Goal: Feedback & Contribution: Submit feedback/report problem

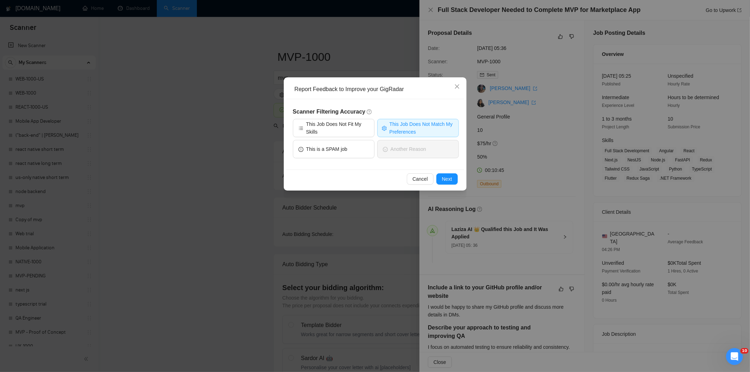
click at [458, 183] on div "Cancel Next" at bounding box center [375, 178] width 178 height 19
click at [454, 178] on button "Next" at bounding box center [446, 178] width 21 height 11
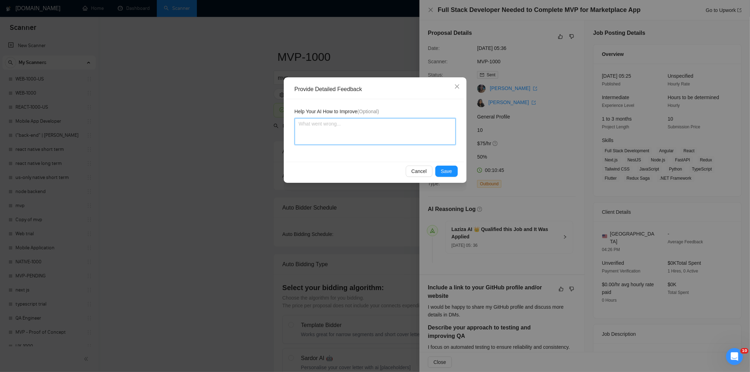
click at [404, 126] on textarea at bounding box center [374, 131] width 161 height 27
paste textarea "Not a fit — the description suggests an existing codebase, but Ria only works o…"
type textarea "Not a fit — the description suggests an existing codebase, but Ria only works o…"
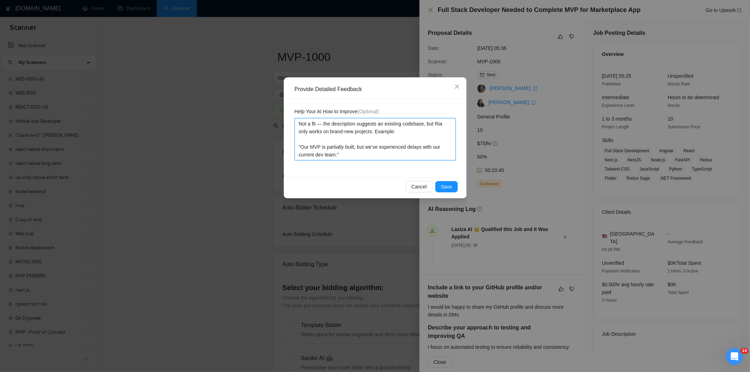
type textarea "Not a fit — the description suggests an existing codebase, but Ria only works o…"
click at [444, 188] on span "Save" at bounding box center [446, 187] width 11 height 8
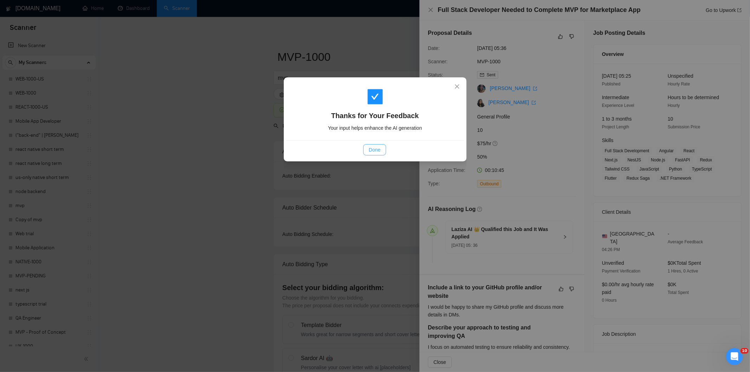
click at [377, 151] on span "Done" at bounding box center [375, 150] width 12 height 8
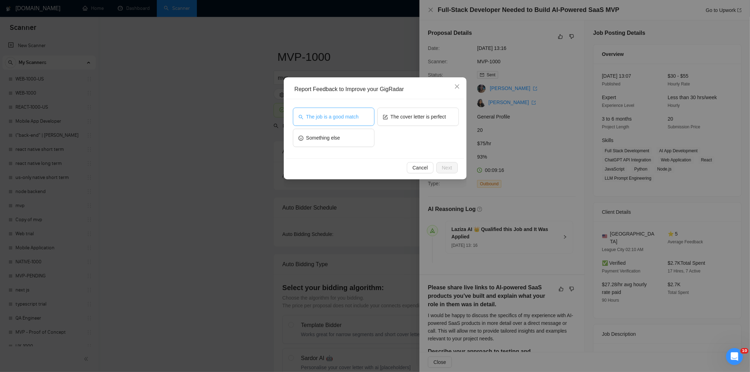
click at [350, 118] on span "The job is a good match" at bounding box center [332, 117] width 52 height 8
drag, startPoint x: 449, startPoint y: 167, endPoint x: 444, endPoint y: 164, distance: 6.0
click at [448, 167] on span "Next" at bounding box center [447, 168] width 10 height 8
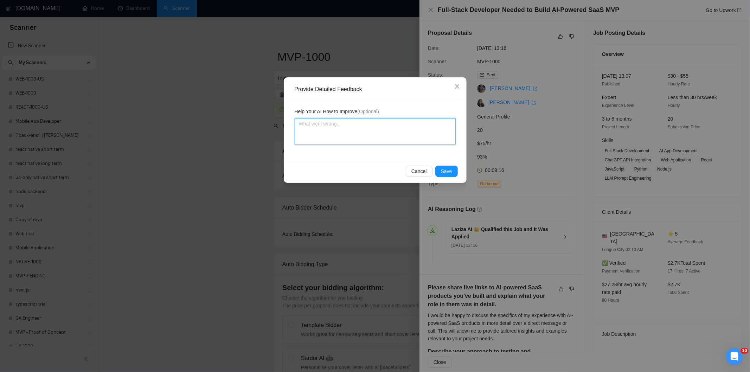
click at [412, 143] on textarea at bounding box center [374, 131] width 161 height 27
paste textarea "Good fit — the project is greenfield (no existing code), welcomes agencies, use…"
type textarea "Good fit — the project is greenfield (no existing code), welcomes agencies, use…"
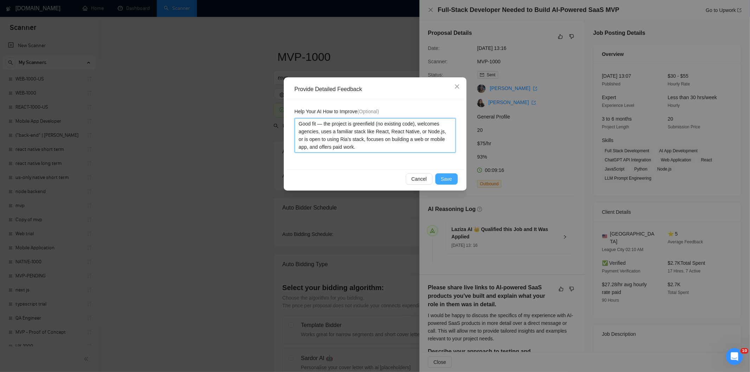
type textarea "Good fit — the project is greenfield (no existing code), welcomes agencies, use…"
click at [445, 180] on span "Save" at bounding box center [446, 179] width 11 height 8
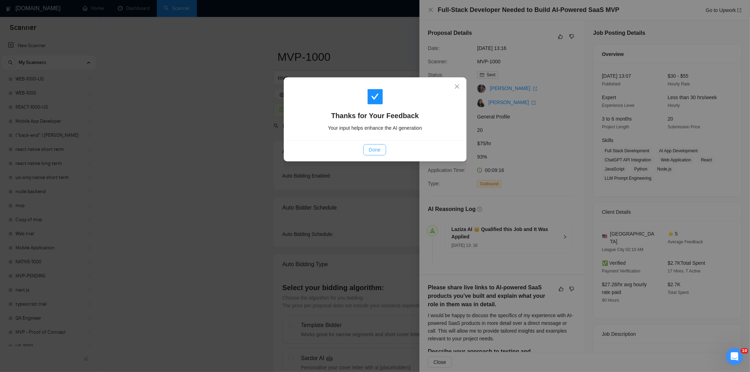
click at [375, 152] on span "Done" at bounding box center [375, 150] width 12 height 8
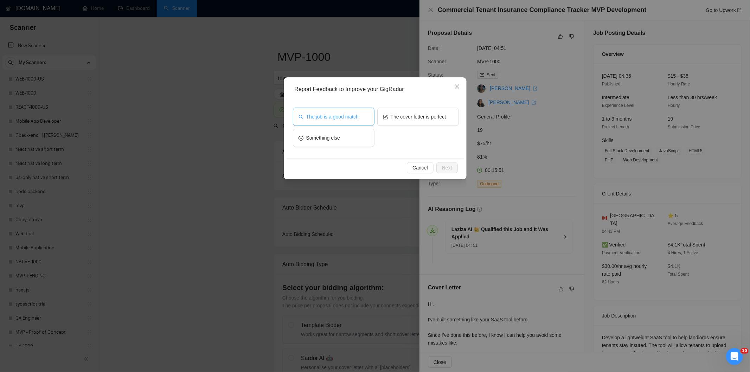
click at [323, 123] on button "The job is a good match" at bounding box center [334, 117] width 82 height 18
click at [449, 169] on span "Next" at bounding box center [447, 168] width 10 height 8
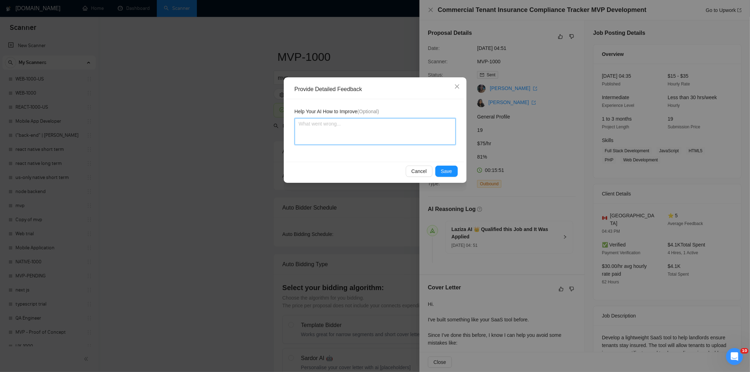
click at [415, 135] on textarea at bounding box center [374, 131] width 161 height 27
paste textarea "Good fit — the project is greenfield (no existing code), welcomes agencies, use…"
type textarea "Good fit — the project is greenfield (no existing code), welcomes agencies, use…"
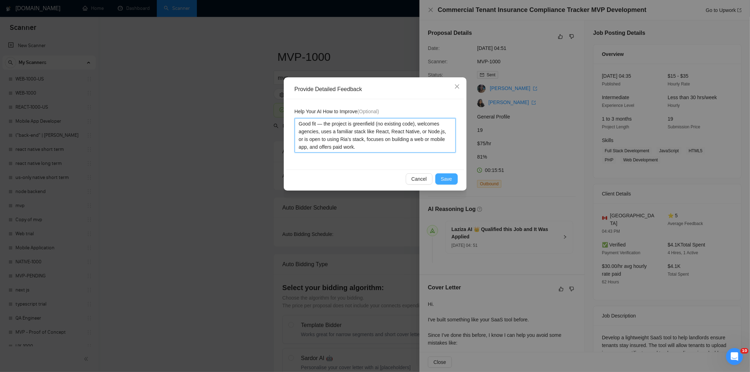
type textarea "Good fit — the project is greenfield (no existing code), welcomes agencies, use…"
click at [443, 178] on span "Save" at bounding box center [446, 179] width 11 height 8
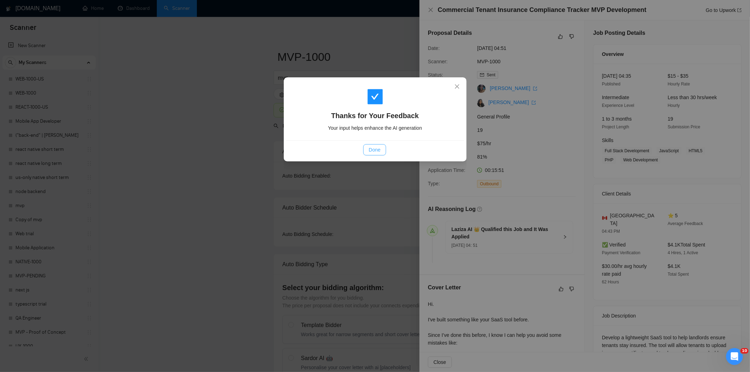
click at [365, 149] on button "Done" at bounding box center [374, 149] width 23 height 11
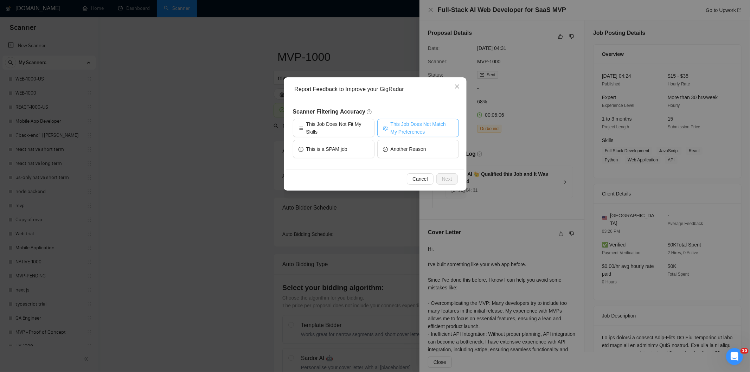
click at [416, 122] on span "This Job Does Not Match My Preferences" at bounding box center [421, 127] width 63 height 15
click at [449, 175] on span "Next" at bounding box center [447, 179] width 10 height 8
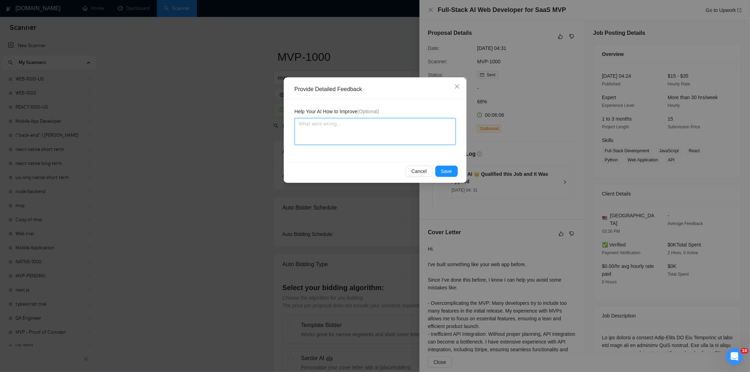
drag, startPoint x: 411, startPoint y: 141, endPoint x: 411, endPoint y: 137, distance: 3.9
click at [411, 137] on textarea at bounding box center [374, 131] width 161 height 27
paste textarea "Not a fit — the job asks for unpaid work, offers equity, or has a small budget,…"
type textarea "Not a fit — the job asks for unpaid work, offers equity, or has a small budget,…"
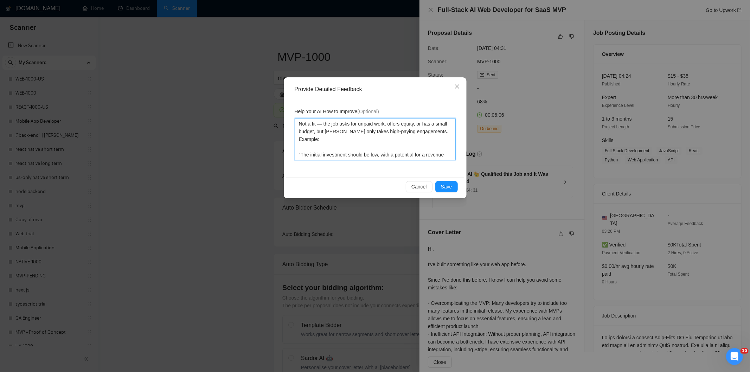
type textarea "Not a fit — the job asks for unpaid work, offers equity, or has a small budget,…"
click at [446, 187] on span "Save" at bounding box center [446, 187] width 11 height 8
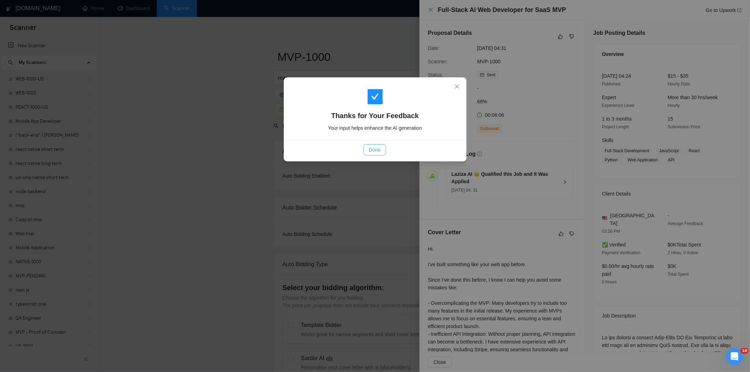
click at [380, 149] on span "Done" at bounding box center [375, 150] width 12 height 8
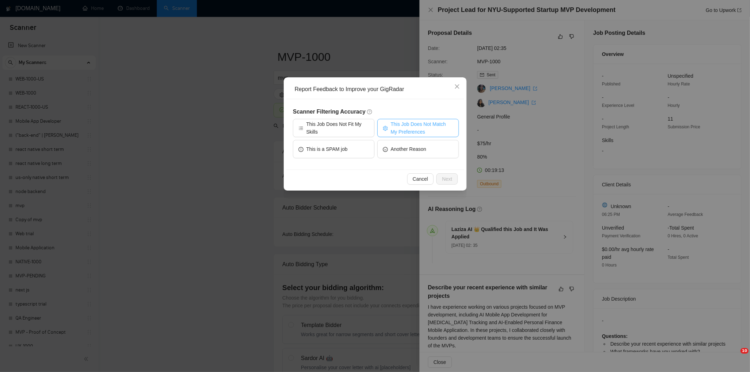
click at [427, 129] on span "This Job Does Not Match My Preferences" at bounding box center [421, 127] width 63 height 15
click at [444, 177] on span "Next" at bounding box center [447, 179] width 10 height 8
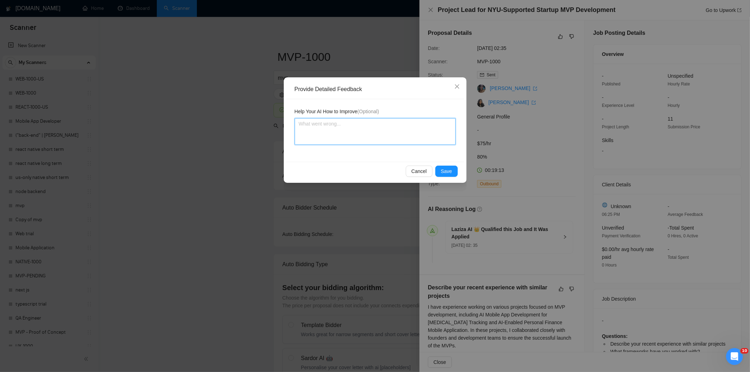
click at [394, 138] on textarea at bounding box center [374, 131] width 161 height 27
paste textarea "Not a fit — the client prefers to hire a solo developer, but Ria is an agency. …"
type textarea "Not a fit — the client prefers to hire a solo developer, but Ria is an agency. …"
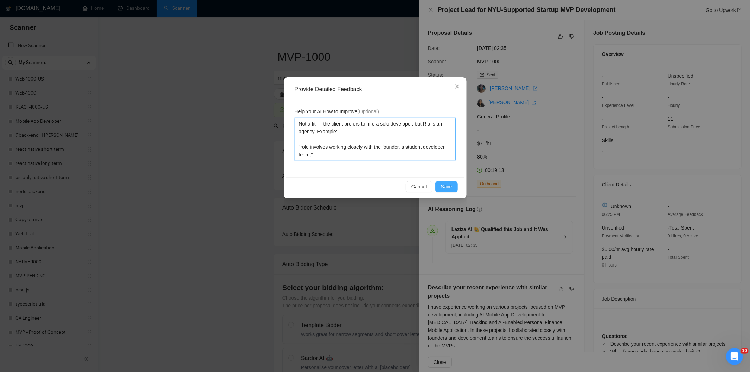
type textarea "Not a fit — the client prefers to hire a solo developer, but Ria is an agency. …"
click at [445, 184] on span "Save" at bounding box center [446, 187] width 11 height 8
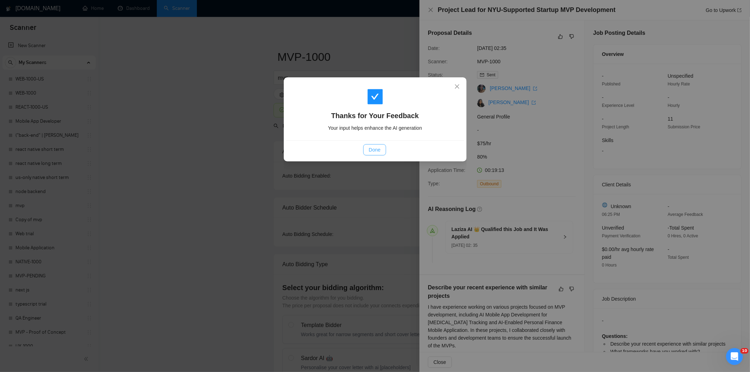
click at [379, 149] on span "Done" at bounding box center [375, 150] width 12 height 8
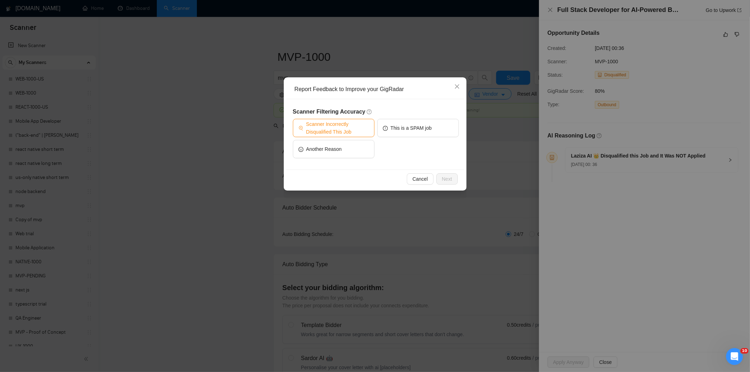
click at [350, 130] on span "Scanner Incorrectly Disqualified This Job" at bounding box center [337, 127] width 63 height 15
click at [451, 180] on button "Next" at bounding box center [446, 178] width 21 height 11
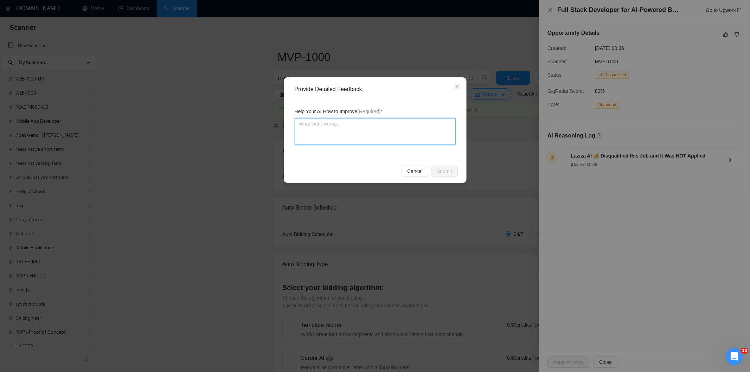
click at [419, 137] on textarea at bounding box center [374, 131] width 161 height 27
paste textarea "Good fit — the project is greenfield (no existing code), welcomes agencies, use…"
type textarea "Good fit — the project is greenfield (no existing code), welcomes agencies, use…"
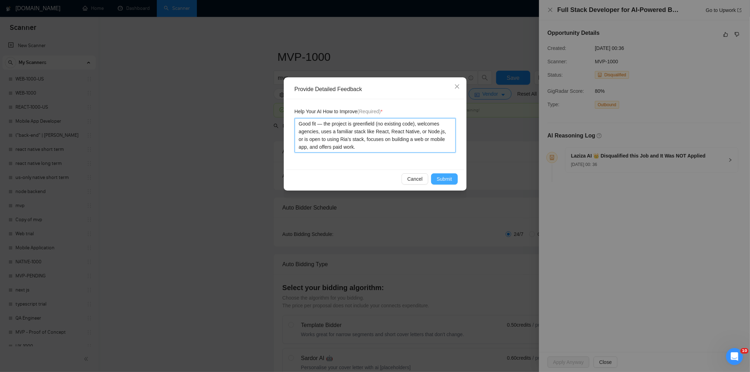
type textarea "Good fit — the project is greenfield (no existing code), welcomes agencies, use…"
click at [450, 180] on span "Submit" at bounding box center [443, 179] width 15 height 8
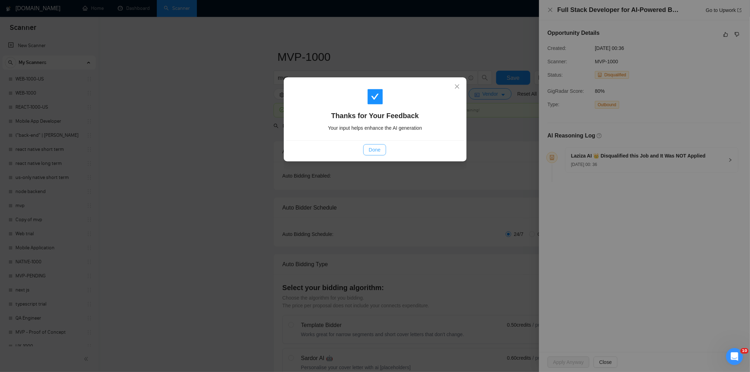
click at [373, 152] on span "Done" at bounding box center [375, 150] width 12 height 8
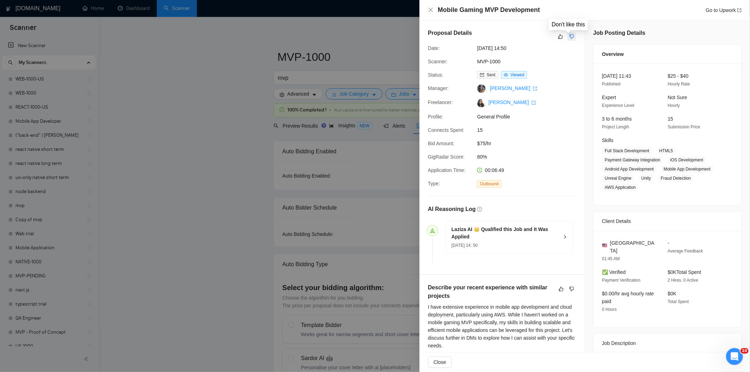
click at [571, 34] on button "button" at bounding box center [571, 36] width 8 height 8
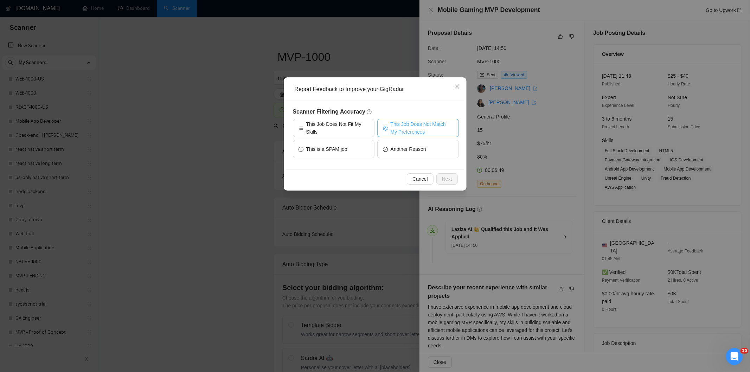
click at [430, 122] on span "This Job Does Not Match My Preferences" at bounding box center [421, 127] width 63 height 15
click at [447, 178] on span "Next" at bounding box center [447, 179] width 10 height 8
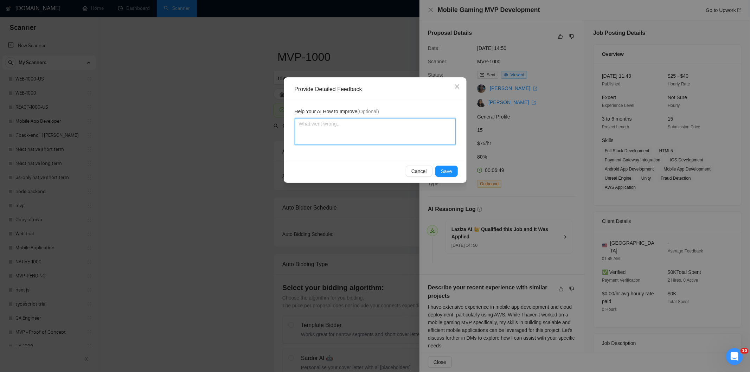
drag, startPoint x: 420, startPoint y: 144, endPoint x: 421, endPoint y: 141, distance: 3.6
click at [420, 144] on textarea at bounding box center [374, 131] width 161 height 27
paste textarea "Not a fit — the project isn't for a web or mobile app, which is Ria's focus. Ex…"
type textarea "Not a fit — the project isn't for a web or mobile app, which is Ria's focus. Ex…"
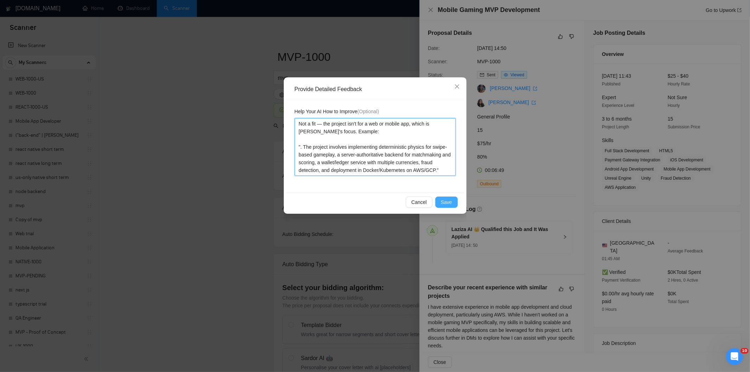
type textarea "Not a fit — the project isn't for a web or mobile app, which is Ria's focus. Ex…"
drag, startPoint x: 449, startPoint y: 199, endPoint x: 422, endPoint y: 186, distance: 29.7
click at [448, 200] on span "Save" at bounding box center [446, 202] width 11 height 8
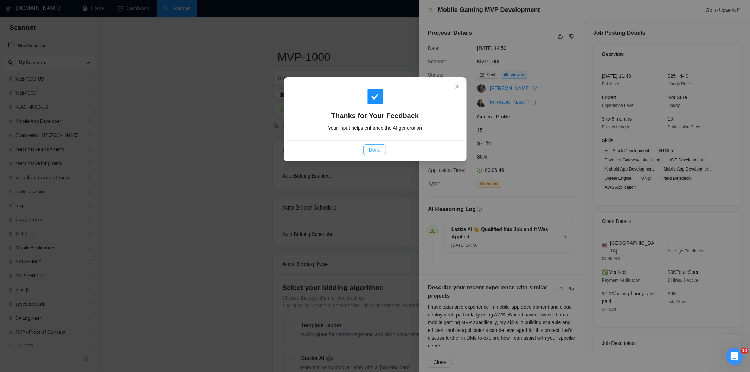
click at [375, 149] on span "Done" at bounding box center [375, 150] width 12 height 8
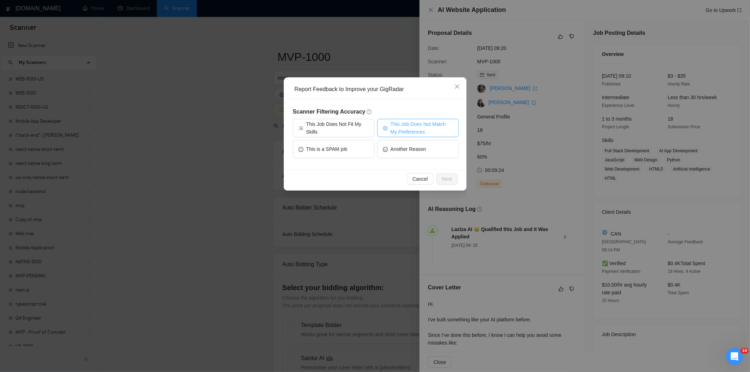
click at [416, 127] on span "This Job Does Not Match My Preferences" at bounding box center [421, 127] width 63 height 15
click at [447, 177] on span "Next" at bounding box center [447, 179] width 10 height 8
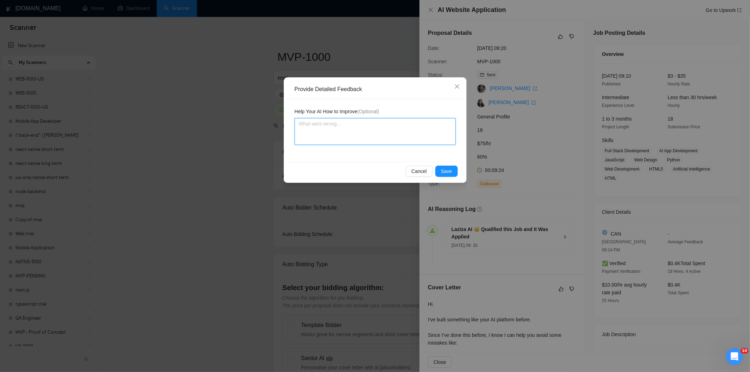
click at [400, 139] on textarea at bounding box center [374, 131] width 161 height 27
paste textarea "Not a fit — the client prefers to hire a solo developer, but Ria is an agency. …"
type textarea "Not a fit — the client prefers to hire a solo developer, but Ria is an agency. …"
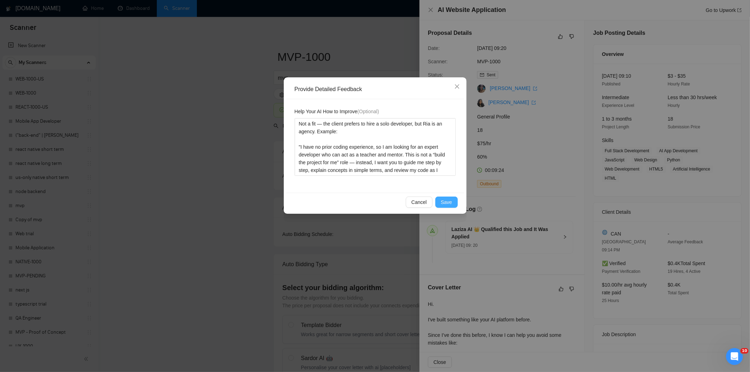
click at [445, 200] on span "Save" at bounding box center [446, 202] width 11 height 8
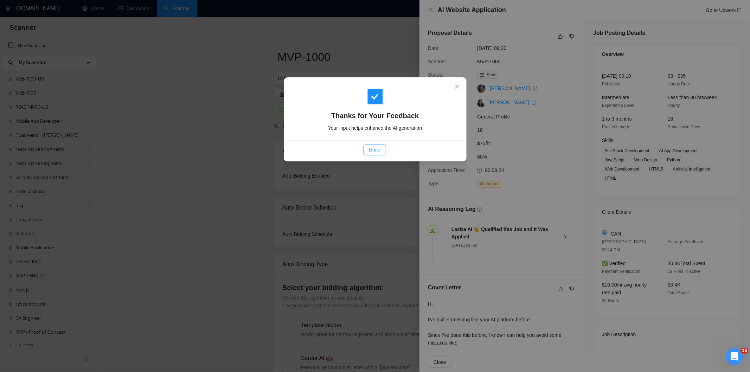
click at [377, 149] on span "Done" at bounding box center [375, 150] width 12 height 8
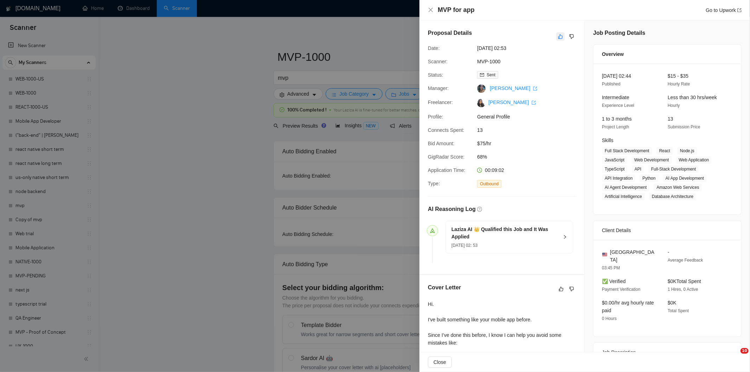
click at [556, 37] on button "button" at bounding box center [560, 36] width 8 height 8
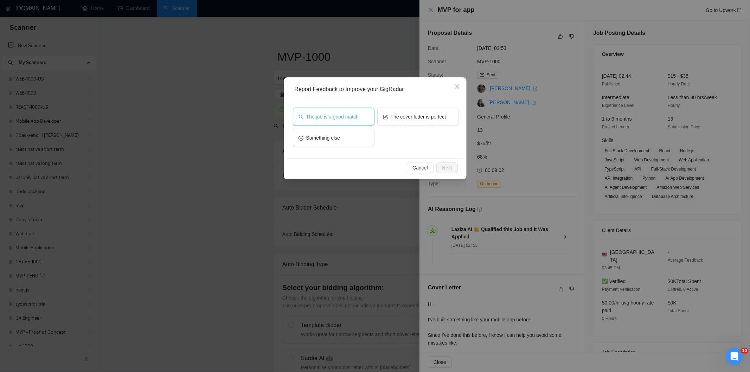
click at [349, 113] on span "The job is a good match" at bounding box center [332, 117] width 52 height 8
click at [449, 163] on button "Next" at bounding box center [446, 167] width 21 height 11
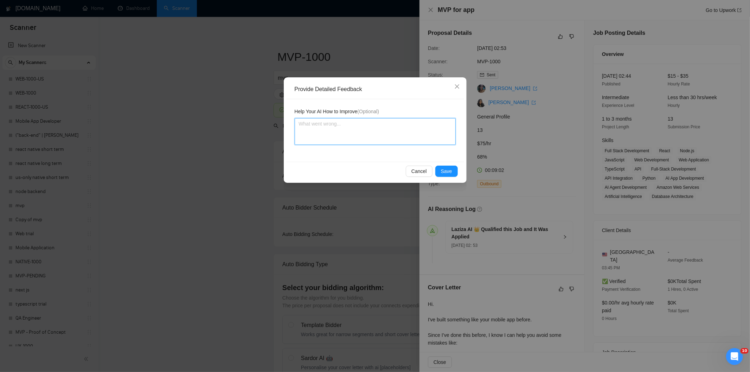
click at [408, 125] on textarea at bounding box center [374, 131] width 161 height 27
paste textarea "Good fit — the project is greenfield (no existing code), welcomes agencies, use…"
type textarea "Good fit — the project is greenfield (no existing code), welcomes agencies, use…"
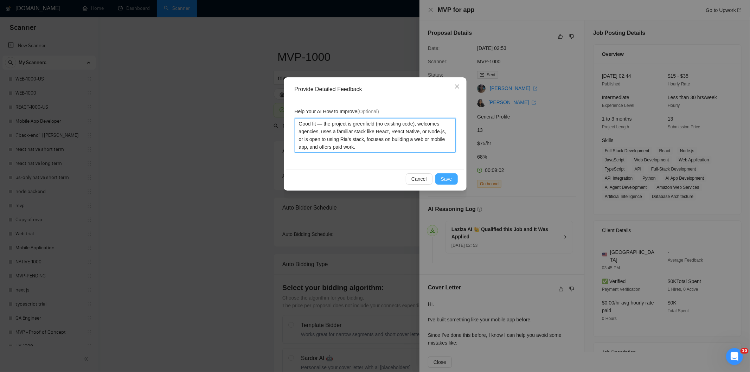
type textarea "Good fit — the project is greenfield (no existing code), welcomes agencies, use…"
click at [445, 179] on span "Save" at bounding box center [446, 179] width 11 height 8
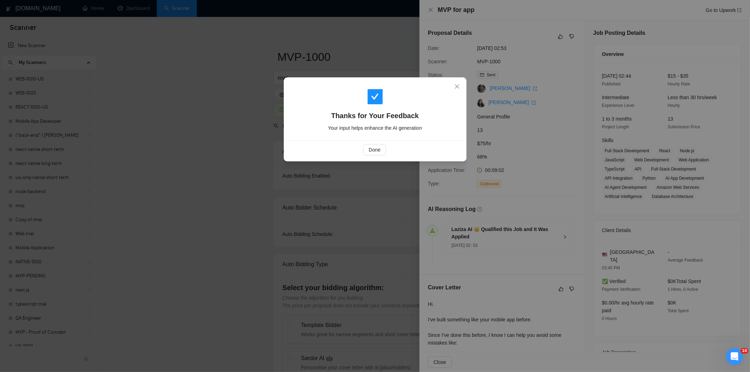
click at [388, 149] on div "Done" at bounding box center [375, 149] width 166 height 11
click at [379, 148] on span "Done" at bounding box center [375, 150] width 12 height 8
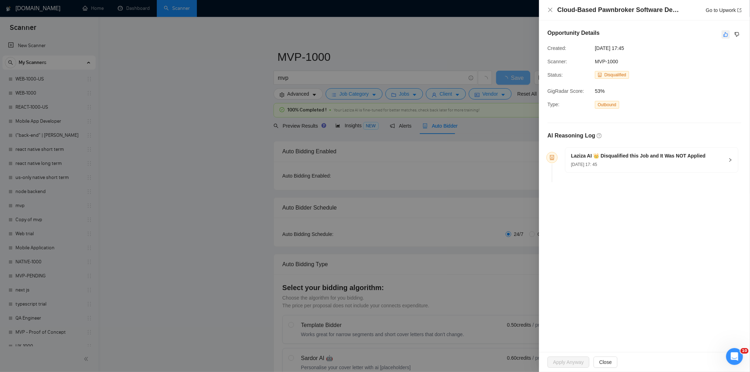
click at [725, 35] on icon "like" at bounding box center [725, 35] width 5 height 6
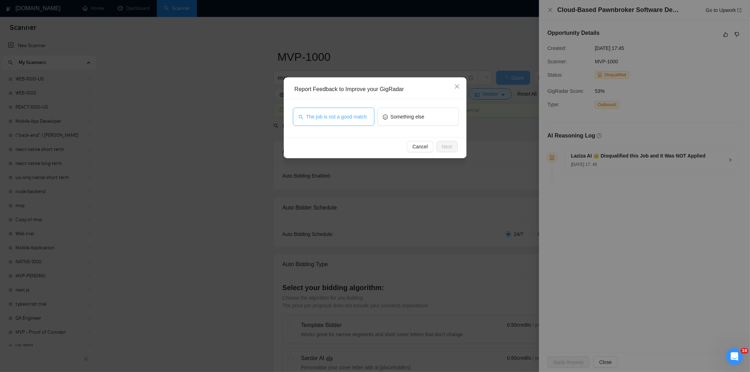
click at [355, 116] on span "The job is not a good match" at bounding box center [336, 117] width 61 height 8
click at [448, 146] on span "Next" at bounding box center [447, 147] width 10 height 8
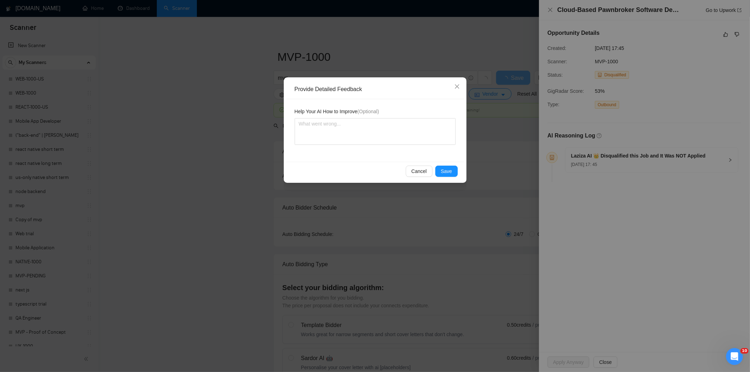
click at [399, 111] on div "Help Your AI How to Improve (Optional)" at bounding box center [374, 113] width 161 height 11
click at [413, 131] on textarea at bounding box center [374, 131] width 161 height 27
paste textarea "Not a fit — this project has been disqualified for other reasons. Example: "The…"
type textarea "Not a fit — this project has been disqualified for other reasons. Example: "The…"
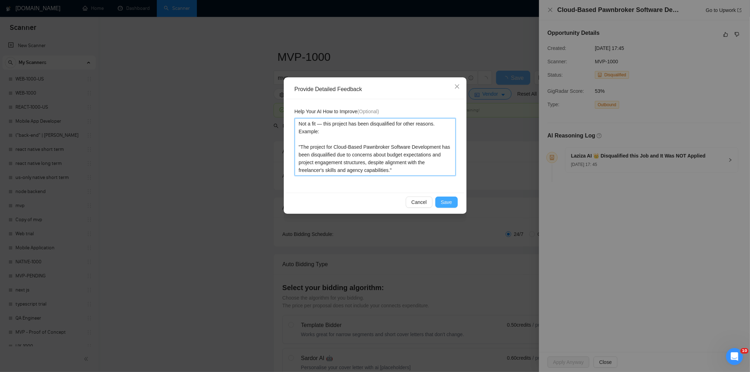
type textarea "Not a fit — this project has been disqualified for other reasons. Example: "The…"
click at [448, 202] on span "Save" at bounding box center [446, 202] width 11 height 8
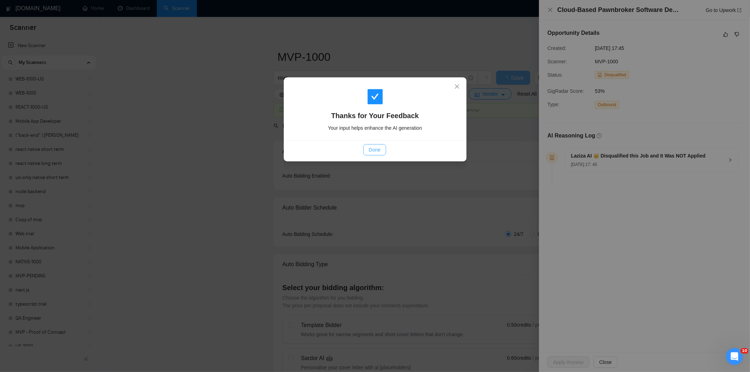
click at [375, 149] on span "Done" at bounding box center [375, 150] width 12 height 8
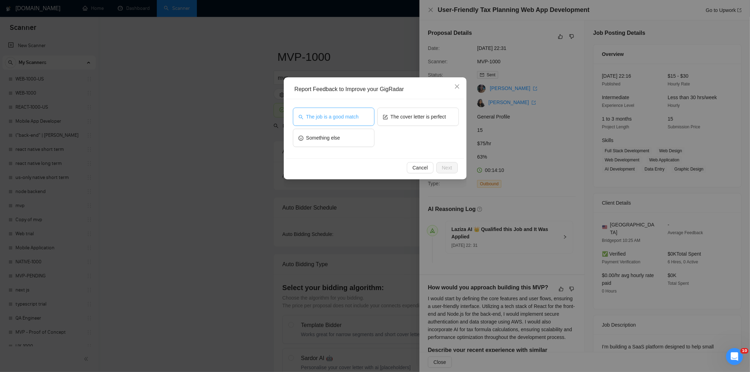
click at [365, 119] on button "The job is a good match" at bounding box center [334, 117] width 82 height 18
click at [450, 168] on span "Next" at bounding box center [447, 168] width 10 height 8
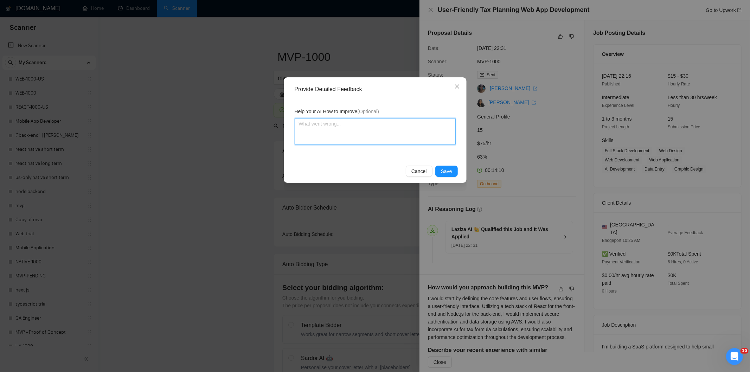
click at [415, 131] on textarea at bounding box center [374, 131] width 161 height 27
paste textarea "Good fit — the project is greenfield (no existing code), welcomes agencies, use…"
type textarea "Good fit — the project is greenfield (no existing code), welcomes agencies, use…"
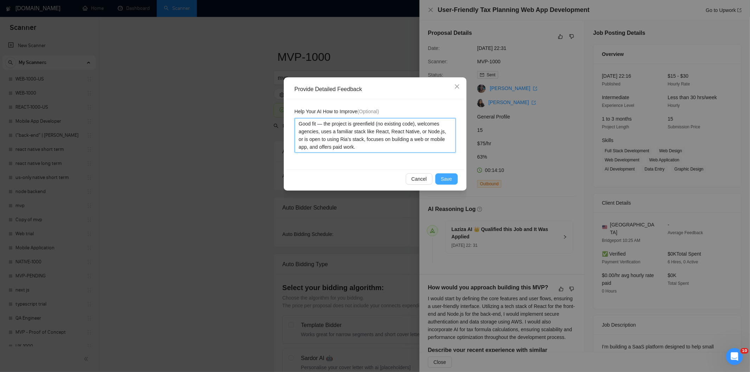
type textarea "Good fit — the project is greenfield (no existing code), welcomes agencies, use…"
drag, startPoint x: 448, startPoint y: 179, endPoint x: 422, endPoint y: 157, distance: 33.7
click at [448, 179] on span "Save" at bounding box center [446, 179] width 11 height 8
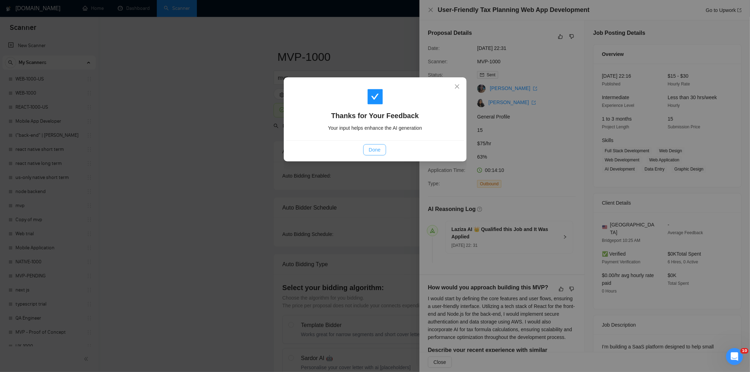
click at [385, 149] on button "Done" at bounding box center [374, 149] width 23 height 11
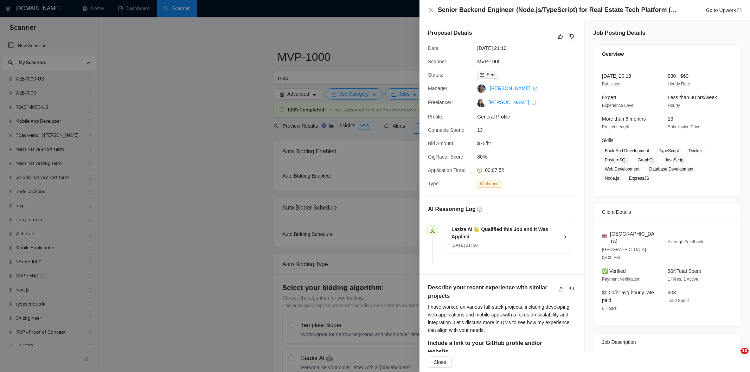
click at [570, 37] on icon "dislike" at bounding box center [571, 36] width 5 height 5
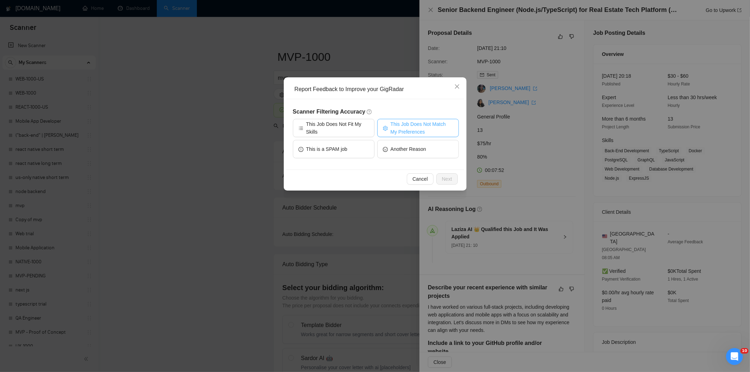
click at [425, 124] on span "This Job Does Not Match My Preferences" at bounding box center [421, 127] width 63 height 15
click at [444, 178] on span "Next" at bounding box center [447, 179] width 10 height 8
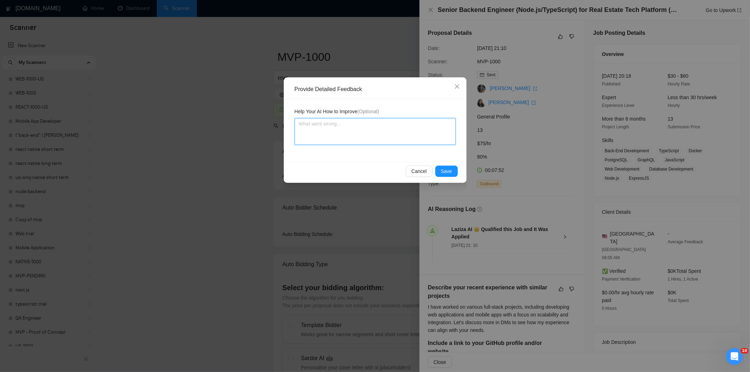
click at [406, 144] on textarea at bounding box center [374, 131] width 161 height 27
paste textarea "Not a fit — the client prefers to hire a solo developer, but Ria is an agency. …"
type textarea "Not a fit — the client prefers to hire a solo developer, but Ria is an agency. …"
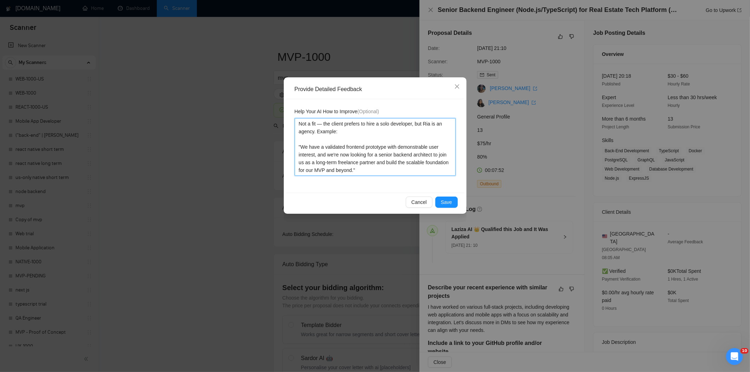
type textarea "Not a fit — the client prefers to hire a solo developer, but Ria is an agency. …"
click at [443, 191] on div "Help Your AI How to Improve (Optional) Not a fit — the client prefers to hire a…" at bounding box center [375, 145] width 178 height 93
click at [443, 198] on button "Save" at bounding box center [446, 201] width 22 height 11
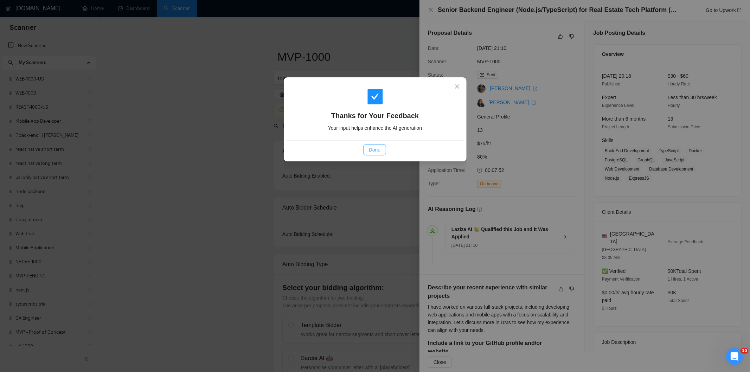
click at [377, 147] on span "Done" at bounding box center [375, 150] width 12 height 8
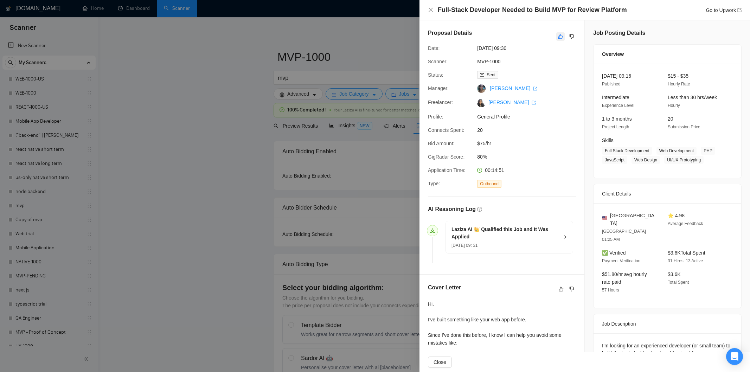
click at [558, 38] on icon "like" at bounding box center [560, 37] width 5 height 6
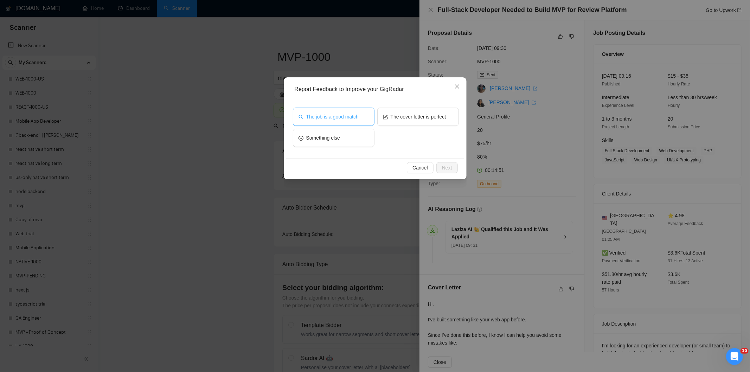
click at [352, 118] on span "The job is a good match" at bounding box center [332, 117] width 52 height 8
click at [448, 165] on span "Next" at bounding box center [447, 168] width 10 height 8
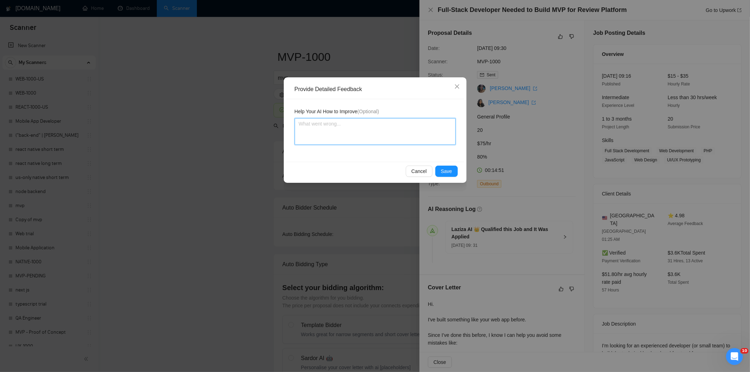
click at [395, 127] on textarea at bounding box center [374, 131] width 161 height 27
paste textarea "Good fit — the project is greenfield (no existing code), welcomes agencies, use…"
type textarea "Good fit — the project is greenfield (no existing code), welcomes agencies, use…"
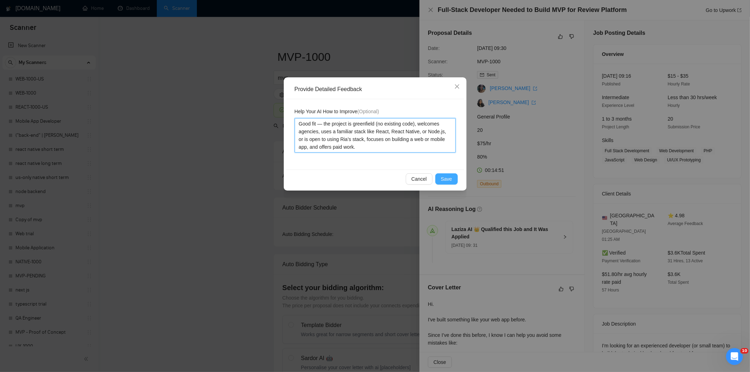
type textarea "Good fit — the project is greenfield (no existing code), welcomes agencies, use…"
click at [443, 176] on span "Save" at bounding box center [446, 179] width 11 height 8
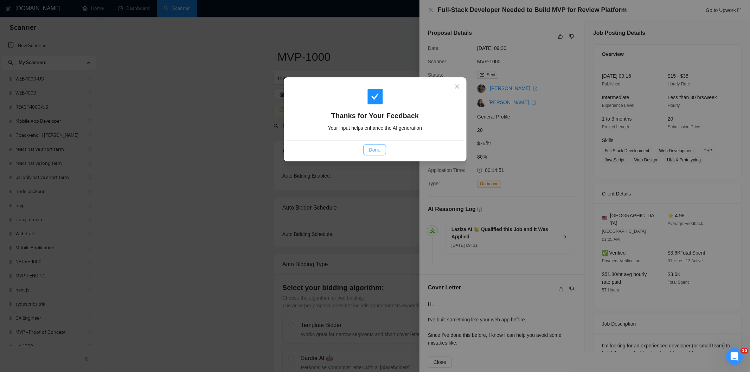
click at [377, 146] on span "Done" at bounding box center [375, 150] width 12 height 8
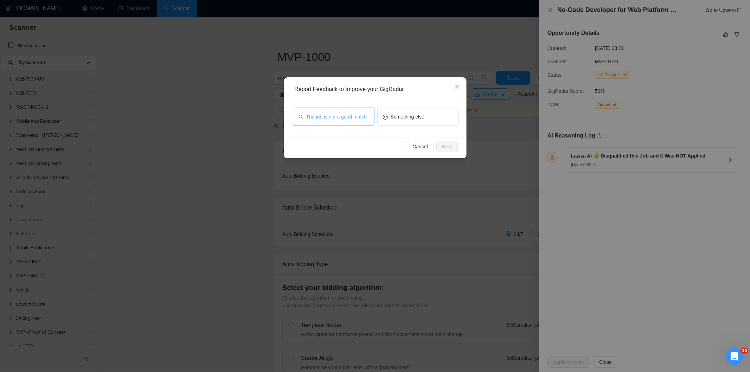
click at [333, 120] on span "The job is not a good match" at bounding box center [336, 117] width 61 height 8
click at [445, 145] on span "Next" at bounding box center [447, 147] width 10 height 8
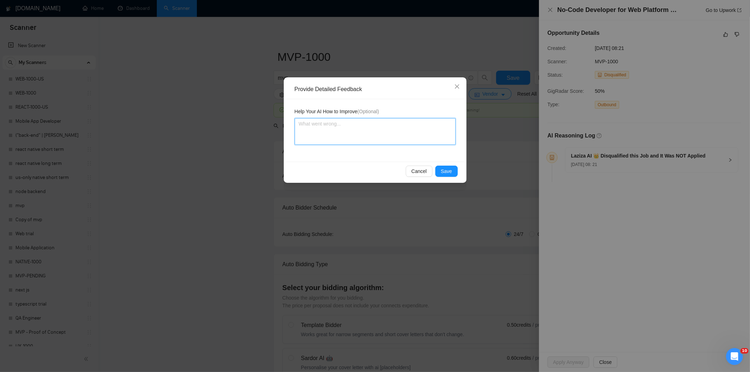
click at [401, 130] on textarea at bounding box center [374, 131] width 161 height 27
paste textarea "Not a fit — this project has been disqualified for other reasons. Example: "The…"
type textarea "Not a fit — this project has been disqualified for other reasons. Example: "The…"
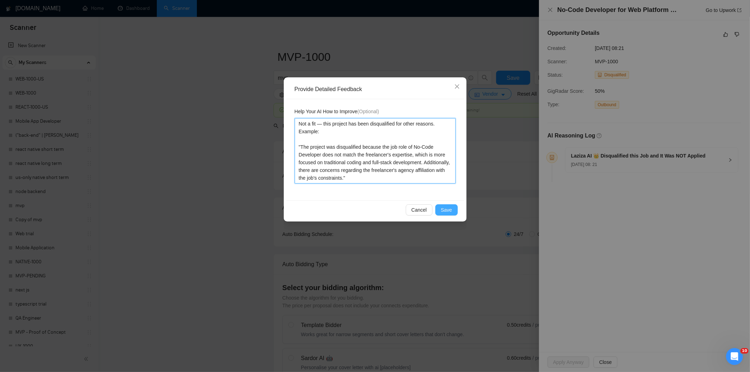
type textarea "Not a fit — this project has been disqualified for other reasons. Example: "The…"
click at [445, 208] on span "Save" at bounding box center [446, 210] width 11 height 8
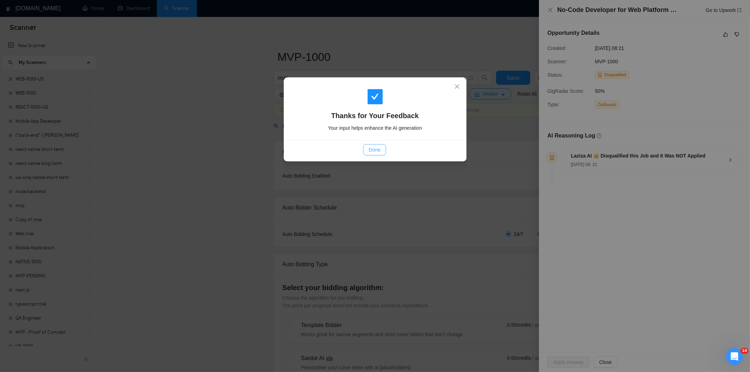
click at [373, 149] on span "Done" at bounding box center [375, 150] width 12 height 8
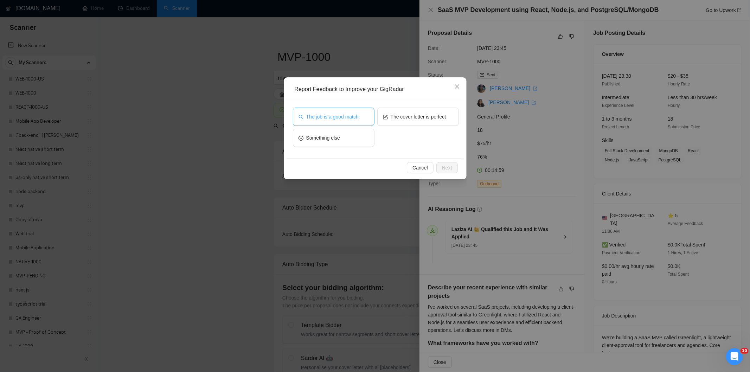
click at [349, 114] on span "The job is a good match" at bounding box center [332, 117] width 52 height 8
click at [451, 166] on button "Next" at bounding box center [446, 167] width 21 height 11
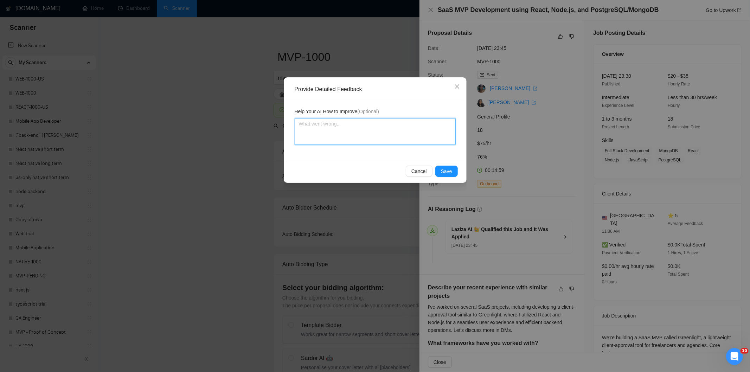
click at [406, 126] on textarea at bounding box center [374, 131] width 161 height 27
paste textarea "Good fit — the project is greenfield (no existing code), welcomes agencies, use…"
type textarea "Good fit — the project is greenfield (no existing code), welcomes agencies, use…"
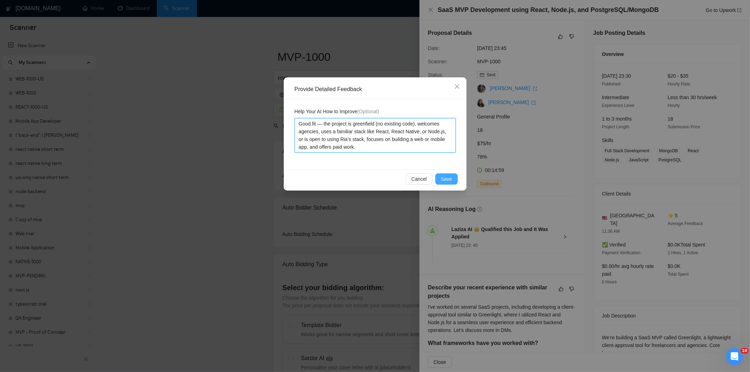
type textarea "Good fit — the project is greenfield (no existing code), welcomes agencies, use…"
drag, startPoint x: 451, startPoint y: 180, endPoint x: 422, endPoint y: 163, distance: 33.2
click at [449, 179] on span "Save" at bounding box center [446, 179] width 11 height 8
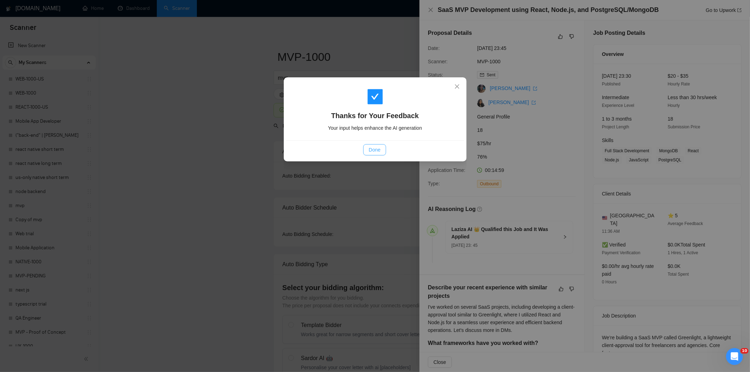
click at [380, 149] on span "Done" at bounding box center [375, 150] width 12 height 8
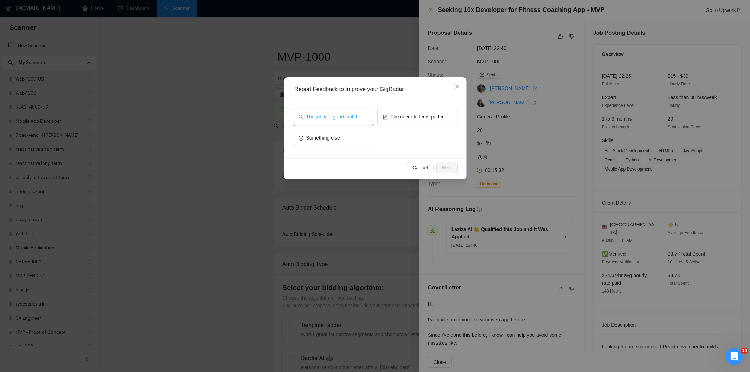
click at [355, 115] on span "The job is a good match" at bounding box center [332, 117] width 52 height 8
drag, startPoint x: 450, startPoint y: 168, endPoint x: 441, endPoint y: 161, distance: 11.6
click at [449, 168] on span "Next" at bounding box center [447, 168] width 10 height 8
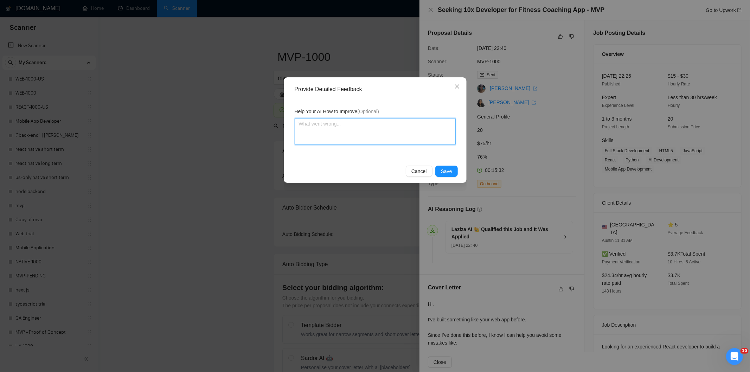
click at [407, 131] on textarea at bounding box center [374, 131] width 161 height 27
paste textarea "Good fit — the project is greenfield (no existing code), welcomes agencies, use…"
type textarea "Good fit — the project is greenfield (no existing code), welcomes agencies, use…"
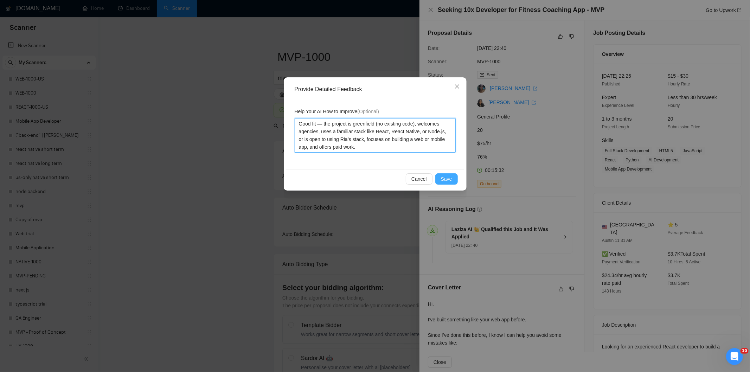
type textarea "Good fit — the project is greenfield (no existing code), welcomes agencies, use…"
click at [450, 176] on span "Save" at bounding box center [446, 179] width 11 height 8
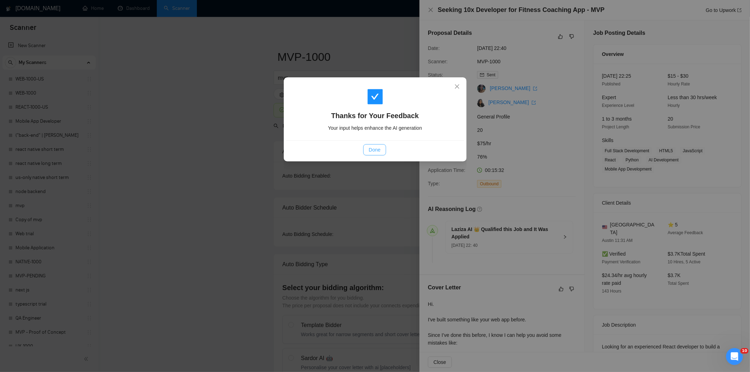
click at [375, 152] on span "Done" at bounding box center [375, 150] width 12 height 8
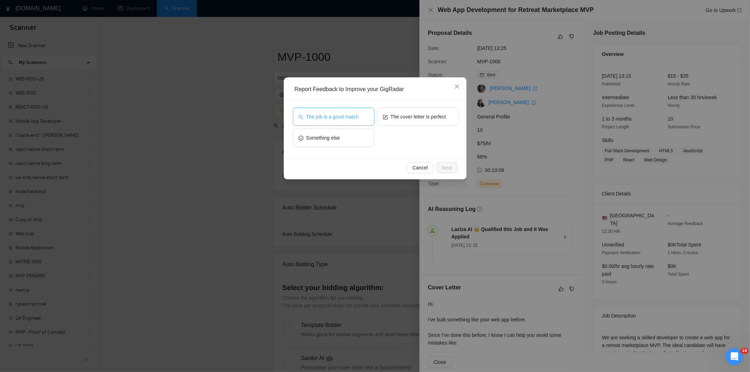
click at [355, 118] on span "The job is a good match" at bounding box center [332, 117] width 52 height 8
drag, startPoint x: 449, startPoint y: 169, endPoint x: 422, endPoint y: 147, distance: 35.2
click at [446, 168] on span "Next" at bounding box center [447, 168] width 10 height 8
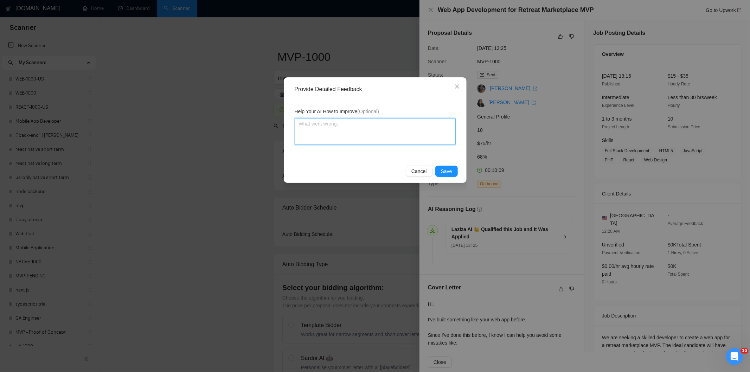
click at [413, 141] on textarea at bounding box center [374, 131] width 161 height 27
paste textarea "Good fit — the project is greenfield (no existing code), welcomes agencies, use…"
type textarea "Good fit — the project is greenfield (no existing code), welcomes agencies, use…"
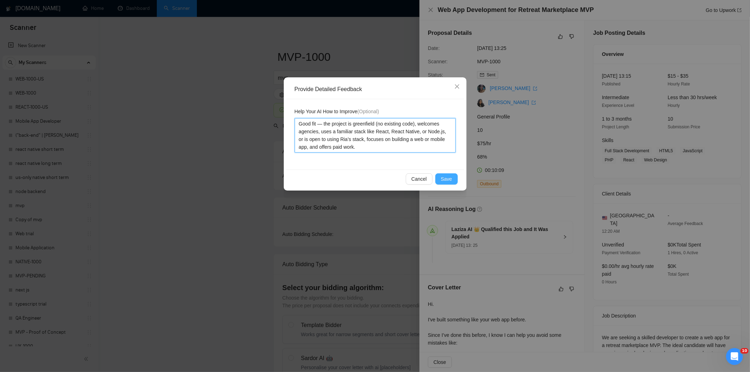
type textarea "Good fit — the project is greenfield (no existing code), welcomes agencies, use…"
drag, startPoint x: 452, startPoint y: 178, endPoint x: 416, endPoint y: 166, distance: 37.9
click at [452, 178] on button "Save" at bounding box center [446, 178] width 22 height 11
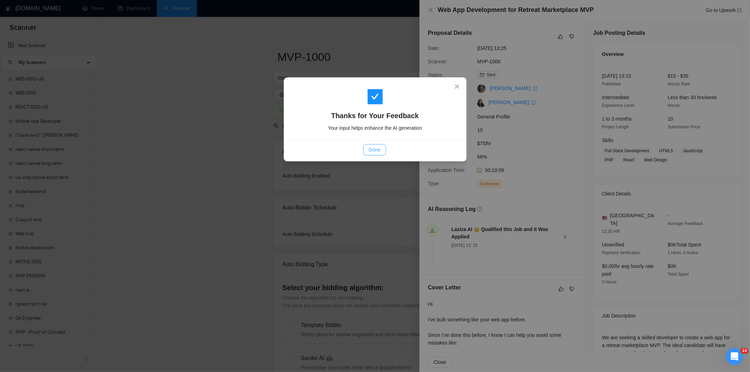
click at [375, 146] on span "Done" at bounding box center [375, 150] width 12 height 8
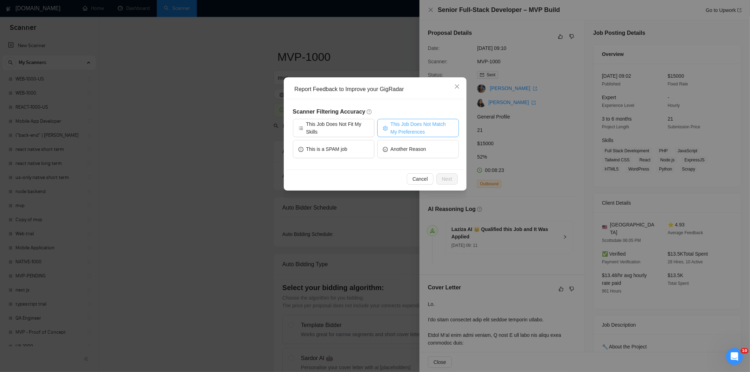
click at [433, 122] on span "This Job Does Not Match My Preferences" at bounding box center [421, 127] width 63 height 15
click at [448, 180] on span "Next" at bounding box center [447, 179] width 10 height 8
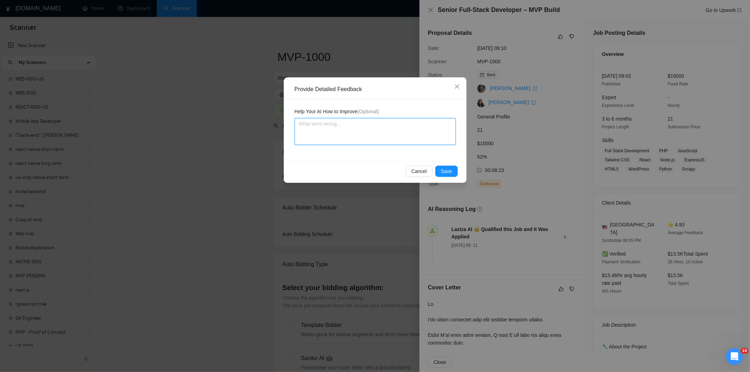
click at [417, 141] on textarea at bounding box center [374, 131] width 161 height 27
paste textarea "Not a fit — the job asks for unpaid work, offers equity, or has a small budget,…"
type textarea "Not a fit — the job asks for unpaid work, offers equity, or has a small budget,…"
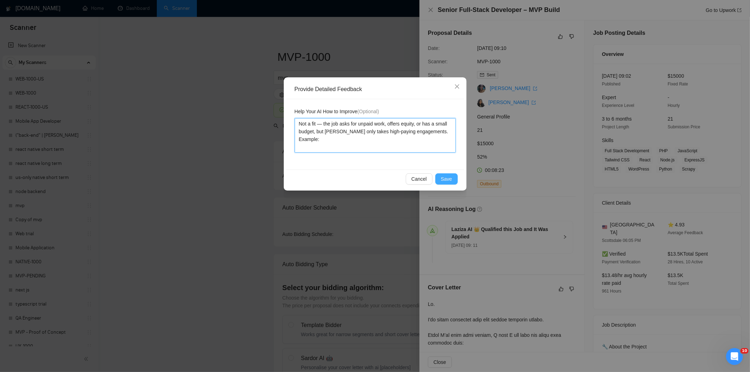
type textarea "Not a fit — the job asks for unpaid work, offers equity, or has a small budget,…"
drag, startPoint x: 452, startPoint y: 175, endPoint x: 438, endPoint y: 169, distance: 14.8
click at [450, 176] on button "Save" at bounding box center [446, 178] width 22 height 11
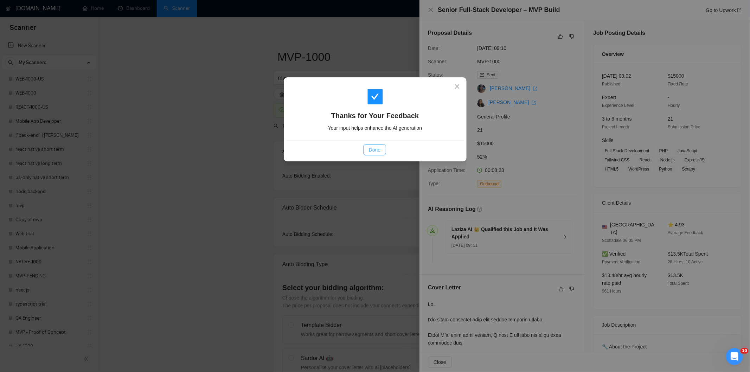
drag, startPoint x: 384, startPoint y: 149, endPoint x: 377, endPoint y: 130, distance: 20.7
click at [384, 150] on button "Done" at bounding box center [374, 149] width 23 height 11
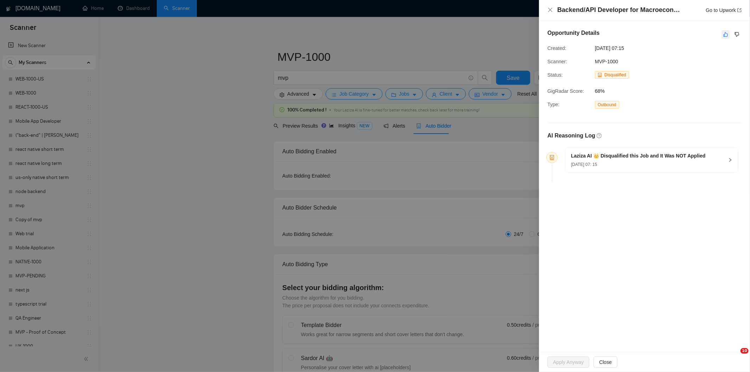
click at [724, 34] on icon "like" at bounding box center [725, 35] width 5 height 6
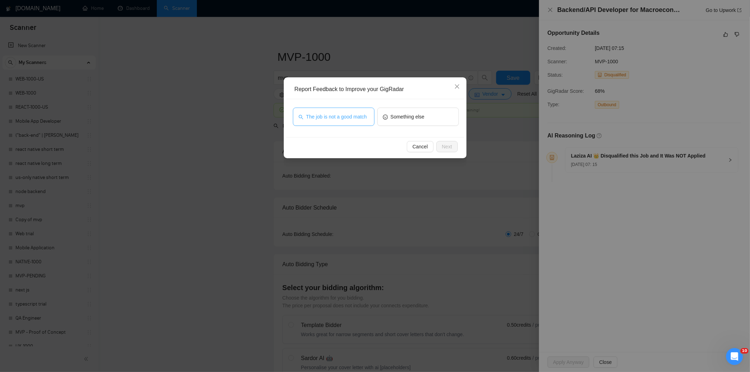
click at [335, 115] on span "The job is not a good match" at bounding box center [336, 117] width 61 height 8
click at [451, 148] on span "Next" at bounding box center [447, 147] width 10 height 8
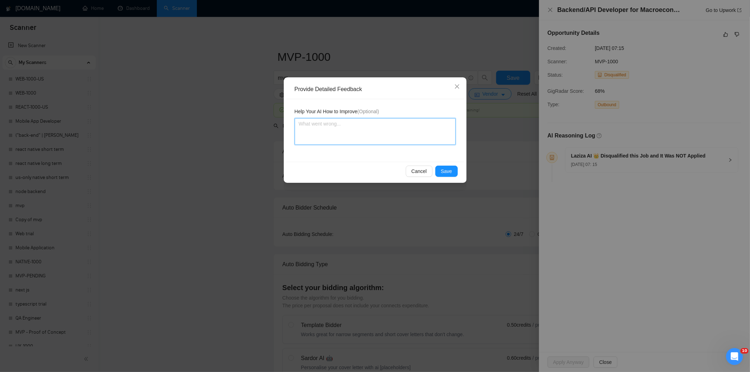
click at [399, 134] on textarea at bounding box center [374, 131] width 161 height 27
paste textarea "Not a fit — this project has been disqualified for other reasons. Example: "The…"
type textarea "Not a fit — this project has been disqualified for other reasons. Example: "The…"
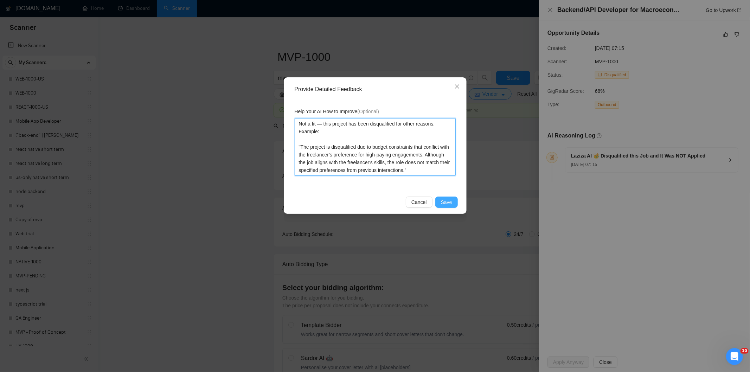
type textarea "Not a fit — this project has been disqualified for other reasons. Example: "The…"
click at [449, 198] on button "Save" at bounding box center [446, 201] width 22 height 11
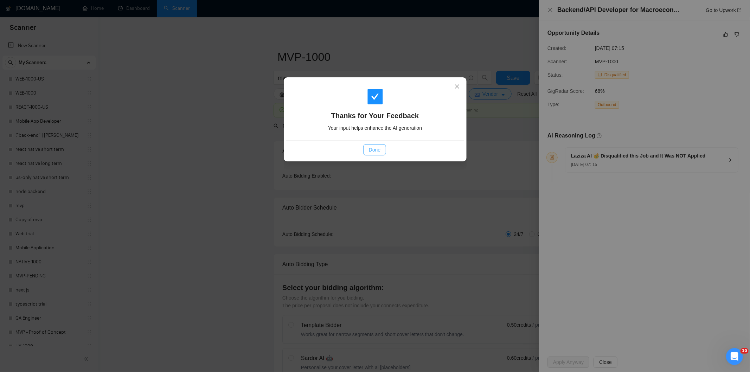
click at [368, 145] on button "Done" at bounding box center [374, 149] width 23 height 11
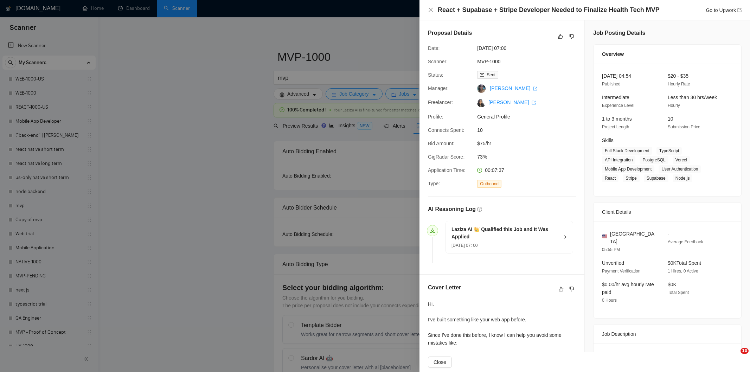
click at [570, 37] on icon "dislike" at bounding box center [571, 37] width 5 height 6
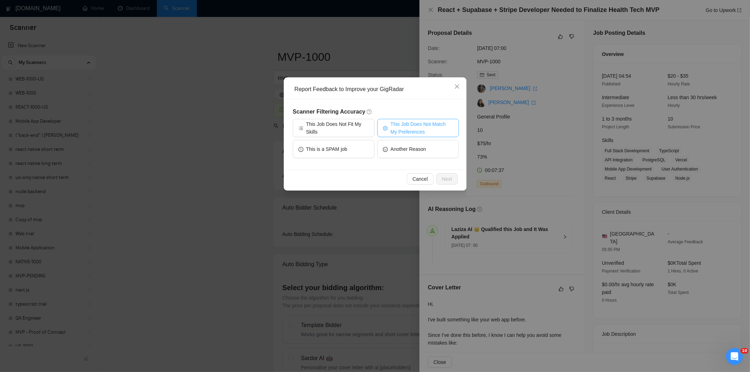
click at [420, 128] on span "This Job Does Not Match My Preferences" at bounding box center [421, 127] width 63 height 15
click at [447, 177] on span "Next" at bounding box center [447, 179] width 10 height 8
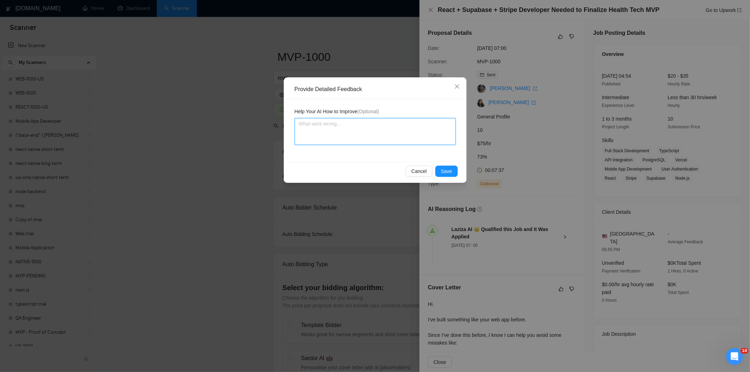
click at [398, 138] on textarea at bounding box center [374, 131] width 161 height 27
paste textarea "Not a fit — the description suggests an existing codebase, but Ria only works o…"
type textarea "Not a fit — the description suggests an existing codebase, but Ria only works o…"
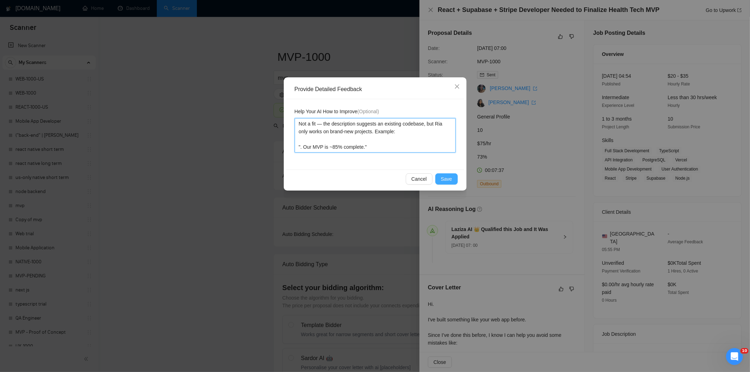
type textarea "Not a fit — the description suggests an existing codebase, but Ria only works o…"
drag, startPoint x: 451, startPoint y: 180, endPoint x: 448, endPoint y: 177, distance: 3.8
click at [451, 179] on span "Save" at bounding box center [446, 179] width 11 height 8
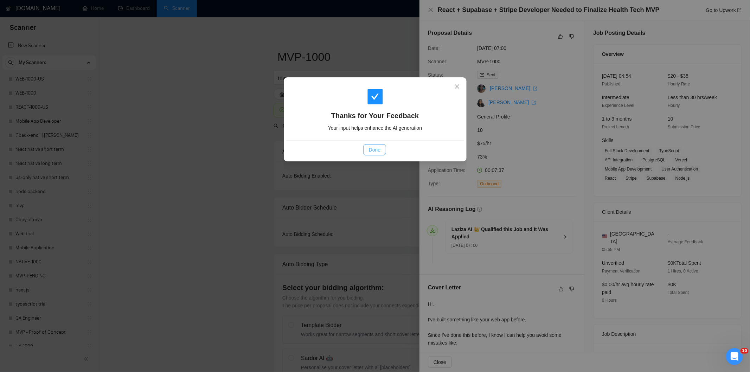
click at [373, 146] on span "Done" at bounding box center [375, 150] width 12 height 8
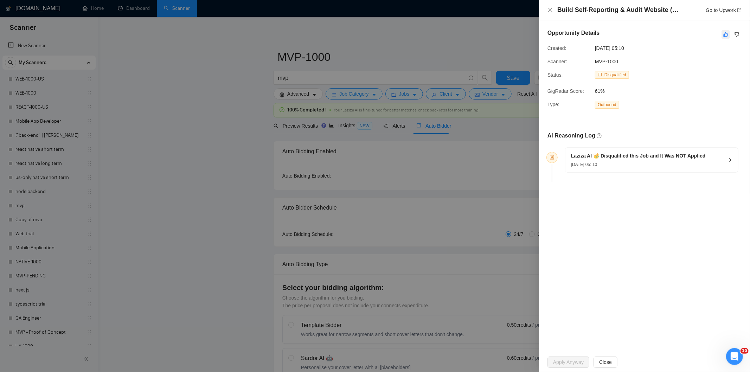
click at [724, 36] on icon "like" at bounding box center [725, 35] width 5 height 6
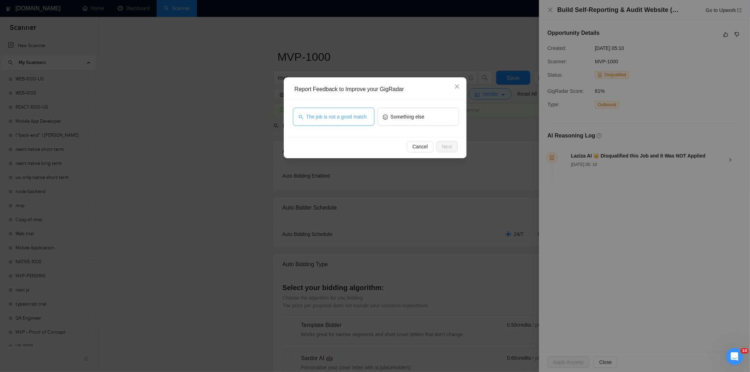
click at [326, 116] on span "The job is not a good match" at bounding box center [336, 117] width 61 height 8
click at [448, 144] on span "Next" at bounding box center [447, 147] width 10 height 8
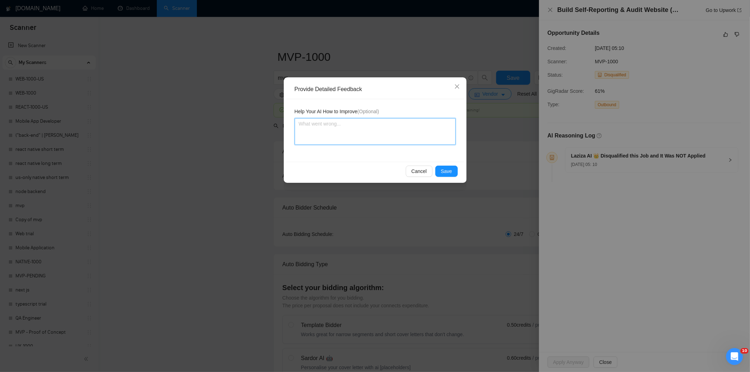
click at [397, 127] on textarea at bounding box center [374, 131] width 161 height 27
paste textarea "Not a fit — this project has been disqualified for other reasons. Example: "The…"
type textarea "Not a fit — this project has been disqualified for other reasons. Example: "The…"
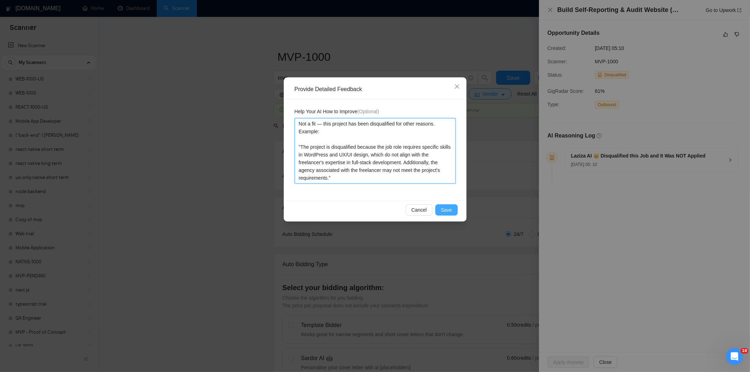
type textarea "Not a fit — this project has been disqualified for other reasons. Example: "The…"
click at [448, 208] on span "Save" at bounding box center [446, 210] width 11 height 8
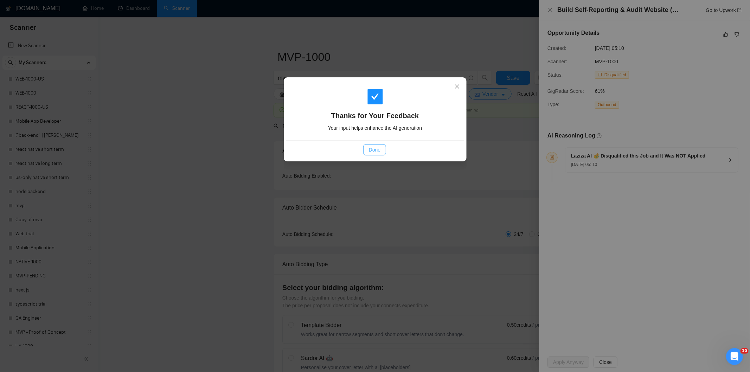
click at [376, 151] on span "Done" at bounding box center [375, 150] width 12 height 8
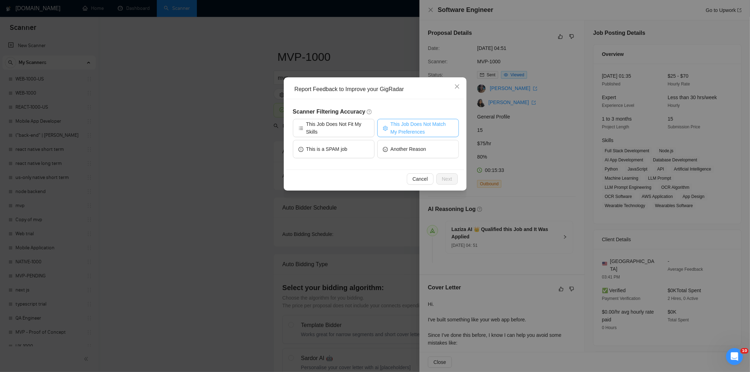
click at [429, 125] on span "This Job Does Not Match My Preferences" at bounding box center [421, 127] width 63 height 15
drag, startPoint x: 450, startPoint y: 181, endPoint x: 441, endPoint y: 155, distance: 26.8
click at [449, 180] on span "Next" at bounding box center [447, 179] width 10 height 8
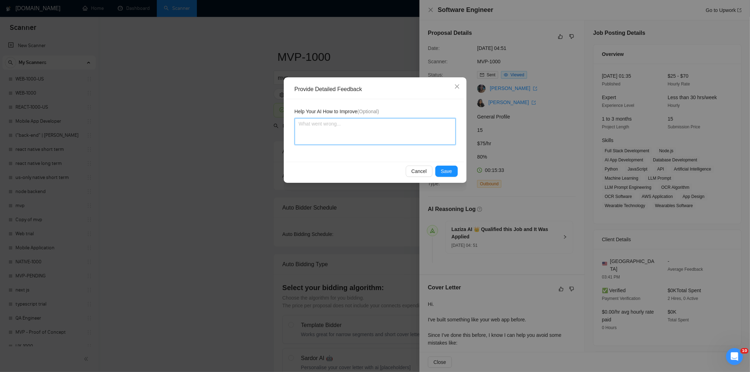
click at [435, 141] on textarea at bounding box center [374, 131] width 161 height 27
paste textarea "Not a fit — the client prefers to hire a solo developer, but Ria is an agency. …"
type textarea "Not a fit — the client prefers to hire a solo developer, but Ria is an agency. …"
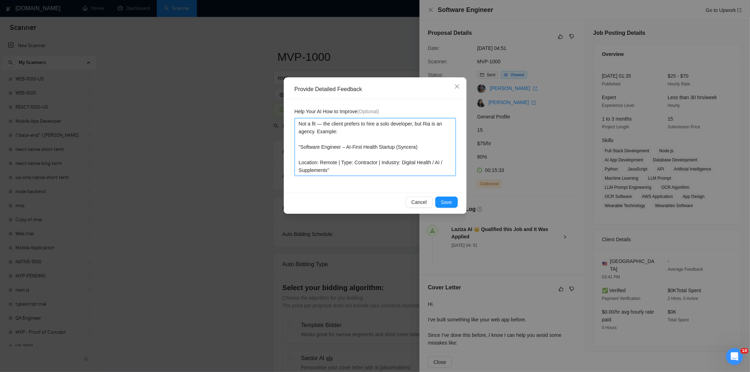
type textarea "Not a fit — the client prefers to hire a solo developer, but Ria is an agency. …"
click at [448, 196] on div "Cancel Save" at bounding box center [375, 202] width 178 height 19
click at [446, 201] on span "Save" at bounding box center [446, 202] width 11 height 8
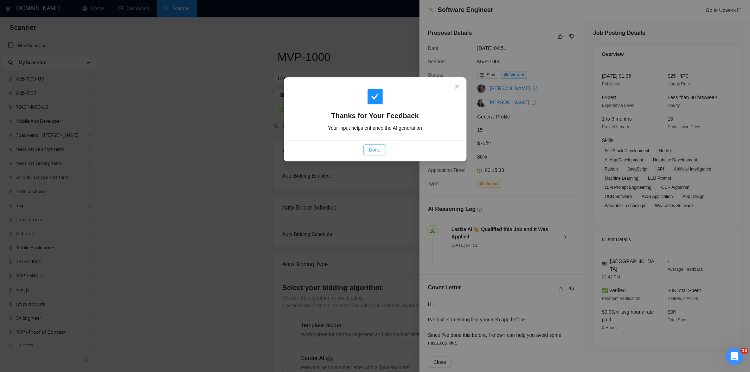
click at [373, 150] on span "Done" at bounding box center [375, 150] width 12 height 8
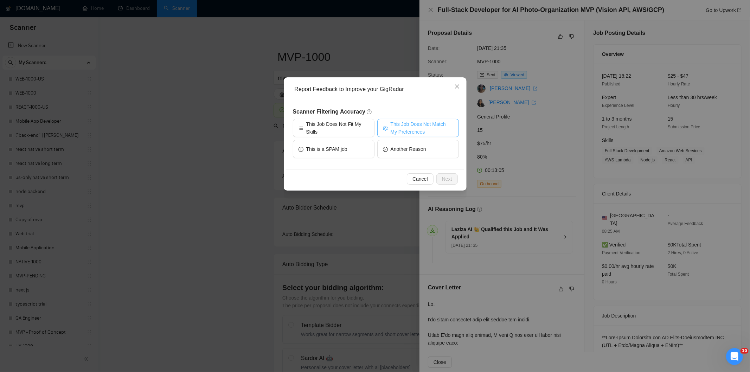
click at [427, 126] on span "This Job Does Not Match My Preferences" at bounding box center [421, 127] width 63 height 15
click at [451, 178] on span "Next" at bounding box center [447, 179] width 10 height 8
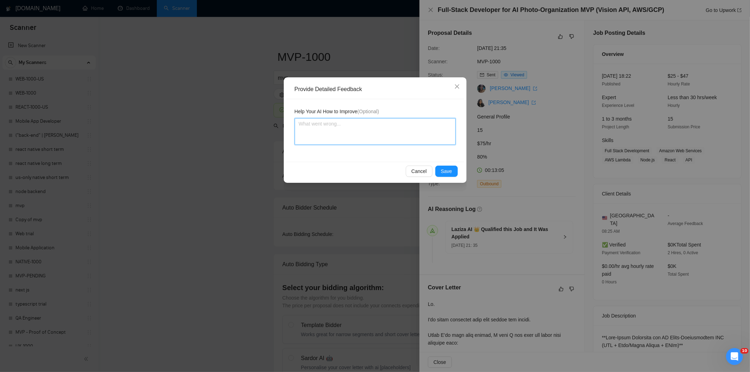
click at [423, 141] on textarea at bounding box center [374, 131] width 161 height 27
paste textarea "Not a fit — the client prefers to hire a solo developer, but Ria is an agency. …"
type textarea "Not a fit — the client prefers to hire a solo developer, but Ria is an agency. …"
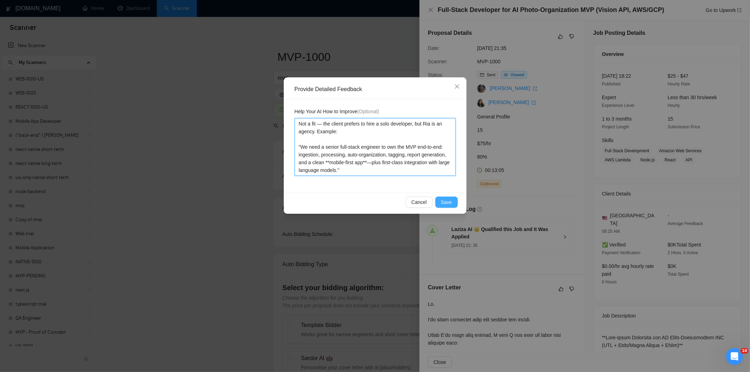
type textarea "Not a fit — the client prefers to hire a solo developer, but Ria is an agency. …"
drag, startPoint x: 447, startPoint y: 202, endPoint x: 439, endPoint y: 199, distance: 8.2
click at [444, 202] on span "Save" at bounding box center [446, 202] width 11 height 8
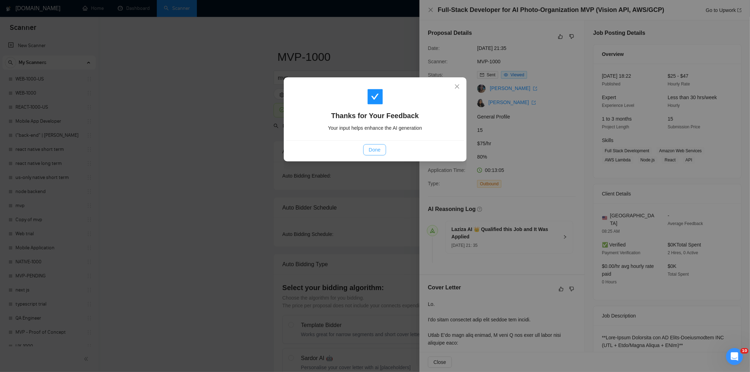
click at [375, 148] on span "Done" at bounding box center [375, 150] width 12 height 8
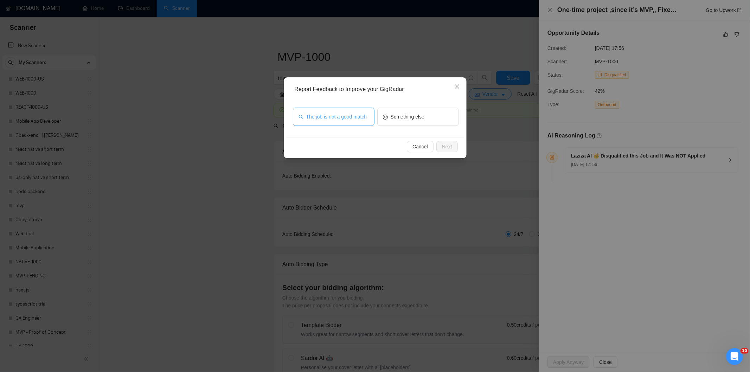
click at [354, 114] on span "The job is not a good match" at bounding box center [336, 117] width 61 height 8
drag, startPoint x: 443, startPoint y: 146, endPoint x: 439, endPoint y: 145, distance: 4.3
click at [443, 146] on span "Next" at bounding box center [447, 147] width 10 height 8
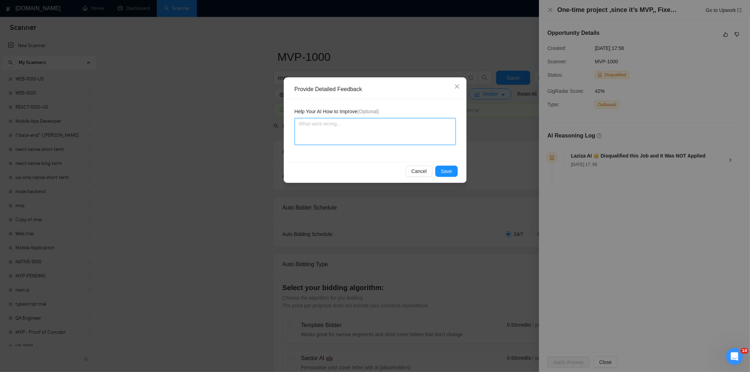
click at [404, 128] on textarea at bounding box center [374, 131] width 161 height 27
paste textarea "Not a fit — this project has been disqualified for other reasons. Example: "The…"
type textarea "Not a fit — this project has been disqualified for other reasons. Example: "The…"
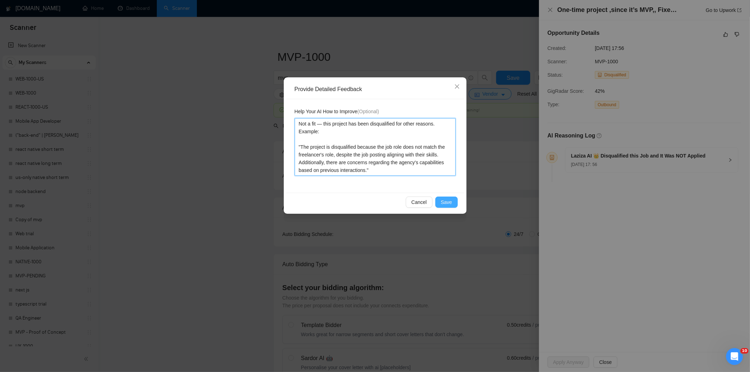
type textarea "Not a fit — this project has been disqualified for other reasons. Example: "The…"
drag, startPoint x: 448, startPoint y: 197, endPoint x: 440, endPoint y: 193, distance: 9.5
click at [448, 198] on button "Save" at bounding box center [446, 201] width 22 height 11
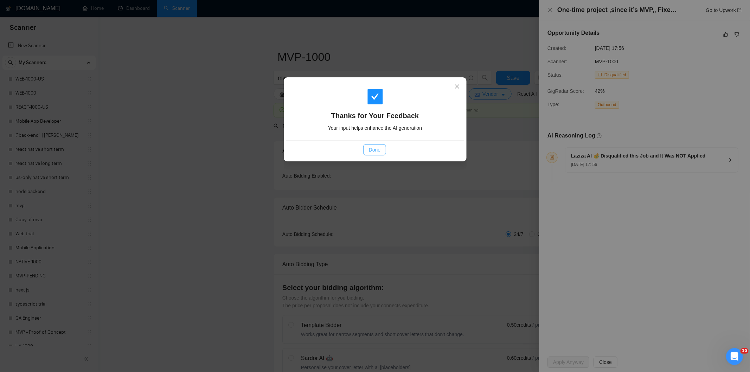
click at [377, 150] on span "Done" at bounding box center [375, 150] width 12 height 8
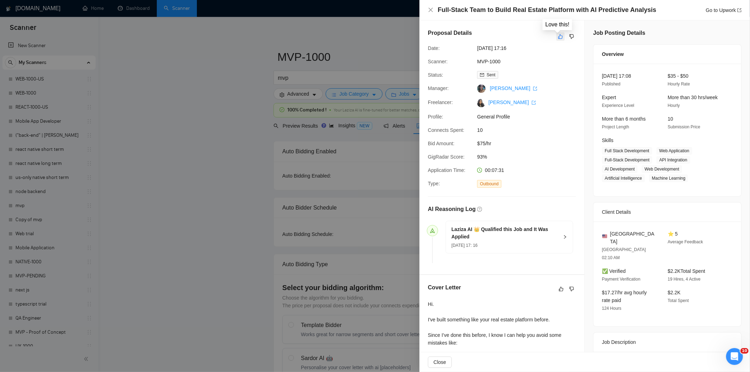
click at [558, 39] on icon "like" at bounding box center [560, 36] width 5 height 5
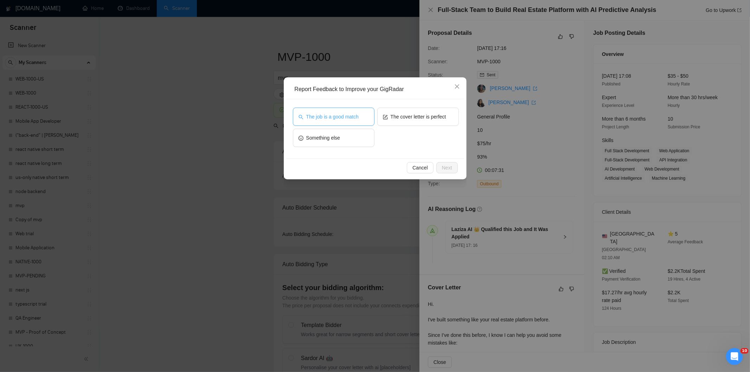
click at [356, 121] on button "The job is a good match" at bounding box center [334, 117] width 82 height 18
click at [444, 165] on span "Next" at bounding box center [447, 168] width 10 height 8
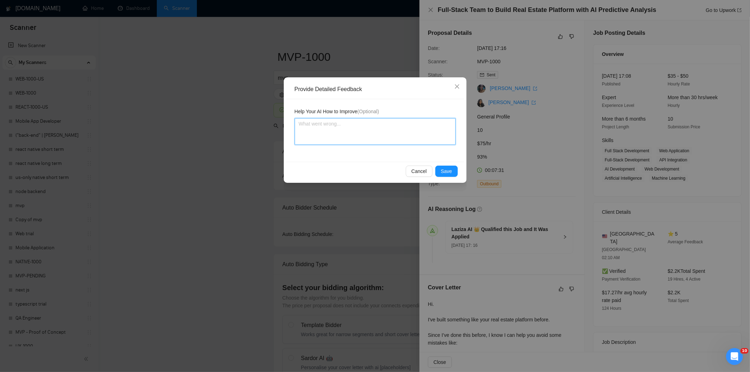
click at [423, 127] on textarea at bounding box center [374, 131] width 161 height 27
paste textarea "Good fit — the project is greenfield (no existing code), welcomes agencies, use…"
type textarea "Good fit — the project is greenfield (no existing code), welcomes agencies, use…"
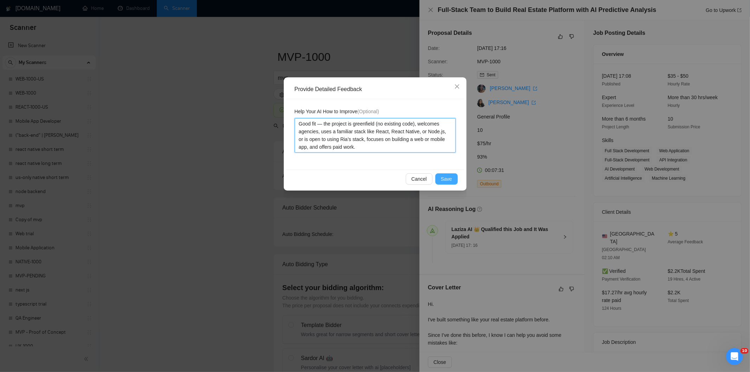
type textarea "Good fit — the project is greenfield (no existing code), welcomes agencies, use…"
click at [448, 175] on span "Save" at bounding box center [446, 179] width 11 height 8
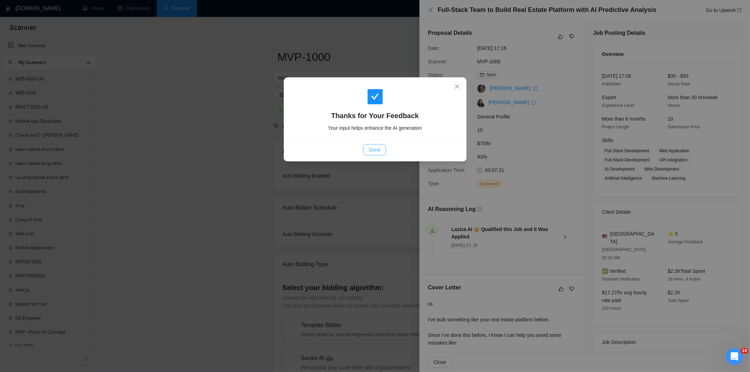
click at [371, 146] on span "Done" at bounding box center [375, 150] width 12 height 8
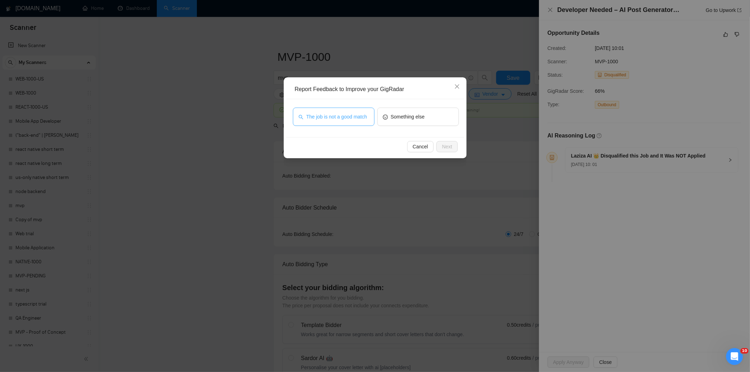
click at [361, 113] on span "The job is not a good match" at bounding box center [336, 117] width 61 height 8
drag, startPoint x: 448, startPoint y: 147, endPoint x: 441, endPoint y: 145, distance: 6.8
click at [445, 147] on span "Next" at bounding box center [447, 147] width 10 height 8
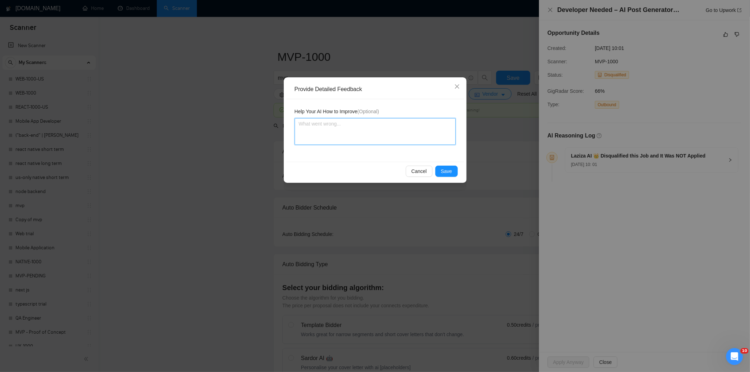
click at [396, 135] on textarea at bounding box center [374, 131] width 161 height 27
paste textarea "Not a fit — this project has been disqualified for other reasons. Example: "The…"
type textarea "Not a fit — this project has been disqualified for other reasons. Example: "The…"
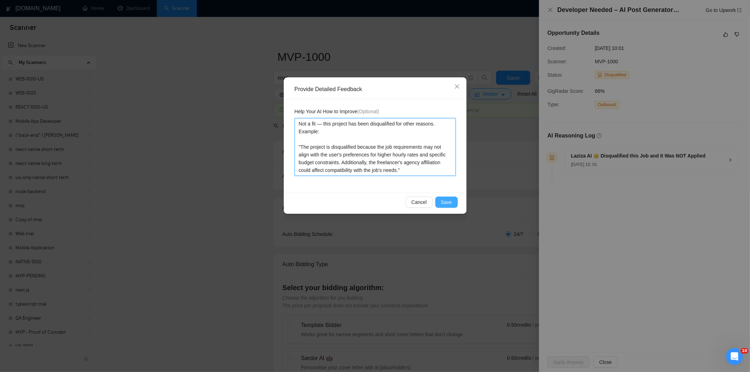
type textarea "Not a fit — this project has been disqualified for other reasons. Example: "The…"
click at [447, 200] on span "Save" at bounding box center [446, 202] width 11 height 8
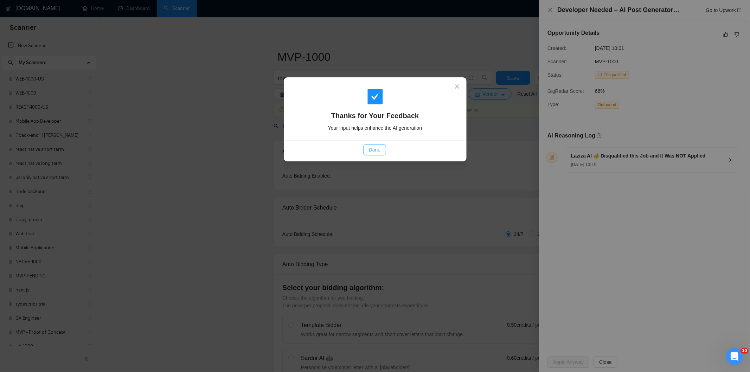
click at [373, 155] on button "Done" at bounding box center [374, 149] width 23 height 11
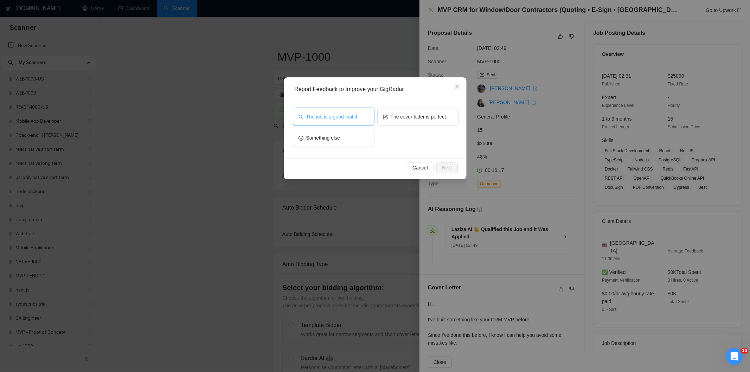
click at [350, 118] on span "The job is a good match" at bounding box center [332, 117] width 52 height 8
drag, startPoint x: 453, startPoint y: 163, endPoint x: 439, endPoint y: 149, distance: 19.4
click at [452, 163] on button "Next" at bounding box center [446, 167] width 21 height 11
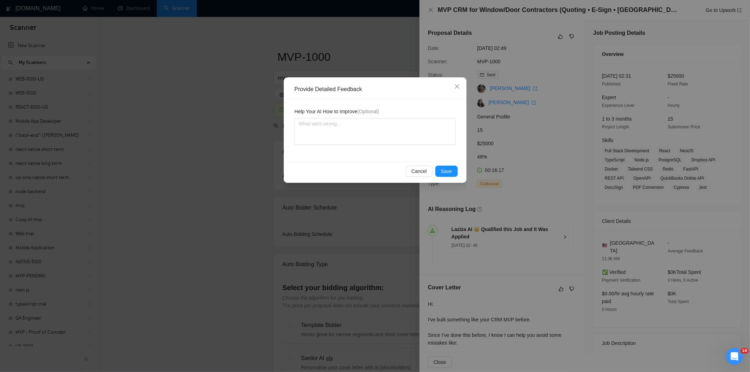
click at [426, 131] on textarea at bounding box center [374, 131] width 161 height 27
type textarea "Good fit — the project is greenfield (no existing code), welcomes agencies, use…"
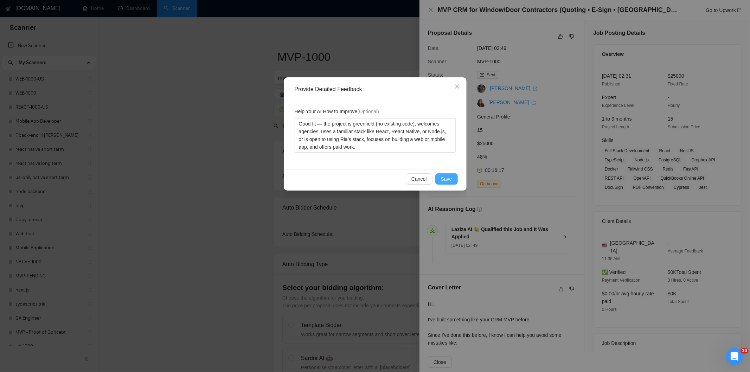
type textarea "Good fit — the project is greenfield (no existing code), welcomes agencies, use…"
drag, startPoint x: 449, startPoint y: 178, endPoint x: 422, endPoint y: 156, distance: 35.0
click at [448, 178] on span "Save" at bounding box center [446, 179] width 11 height 8
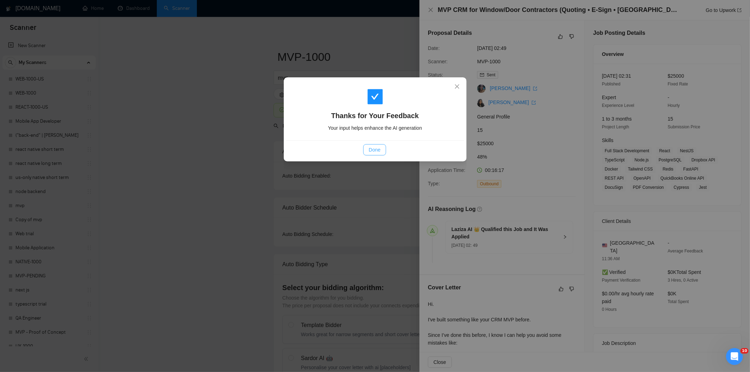
click at [376, 150] on span "Done" at bounding box center [375, 150] width 12 height 8
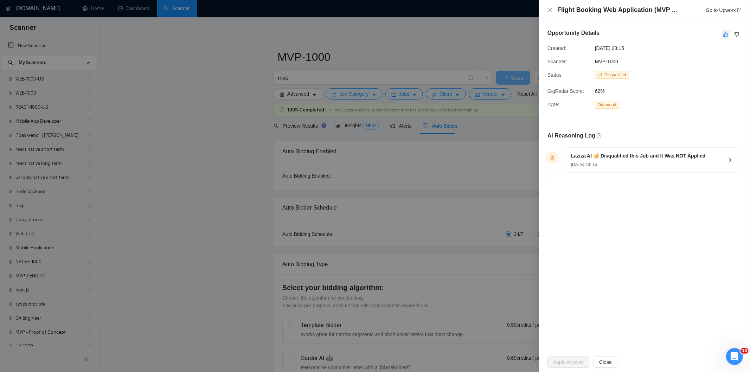
click at [723, 35] on icon "like" at bounding box center [725, 34] width 5 height 5
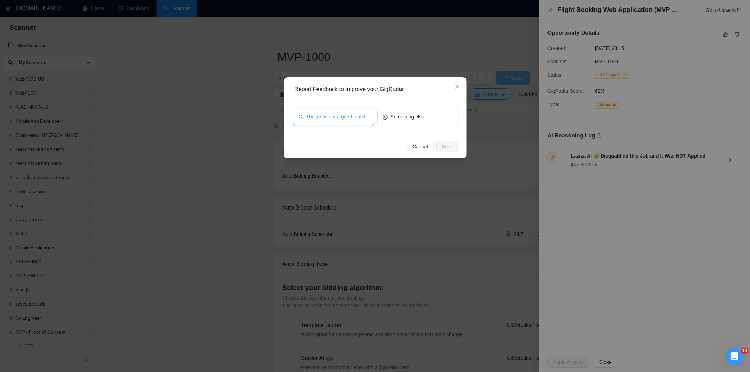
click at [346, 121] on button "The job is not a good match" at bounding box center [334, 117] width 82 height 18
click at [445, 144] on span "Next" at bounding box center [447, 147] width 10 height 8
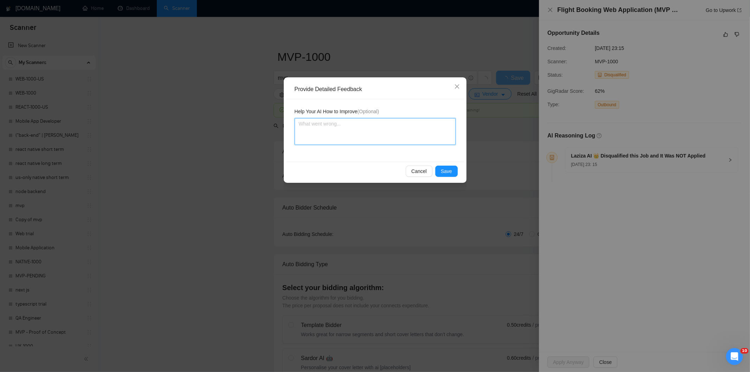
click at [409, 120] on textarea at bounding box center [374, 131] width 161 height 27
paste textarea "Not a fit — this project has been disqualified for other reasons. Example: "The…"
type textarea "Not a fit — this project has been disqualified for other reasons. Example: "The…"
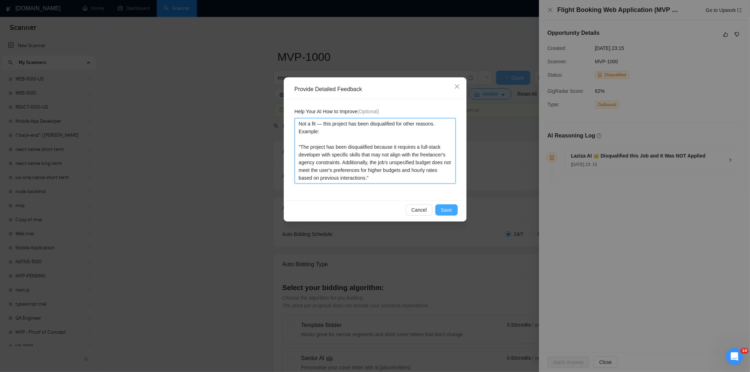
type textarea "Not a fit — this project has been disqualified for other reasons. Example: "The…"
drag, startPoint x: 451, startPoint y: 209, endPoint x: 438, endPoint y: 202, distance: 14.8
click at [450, 209] on span "Save" at bounding box center [446, 210] width 11 height 8
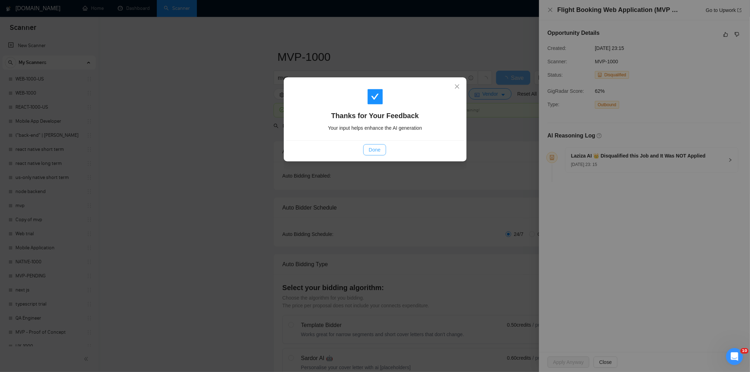
click at [372, 152] on span "Done" at bounding box center [375, 150] width 12 height 8
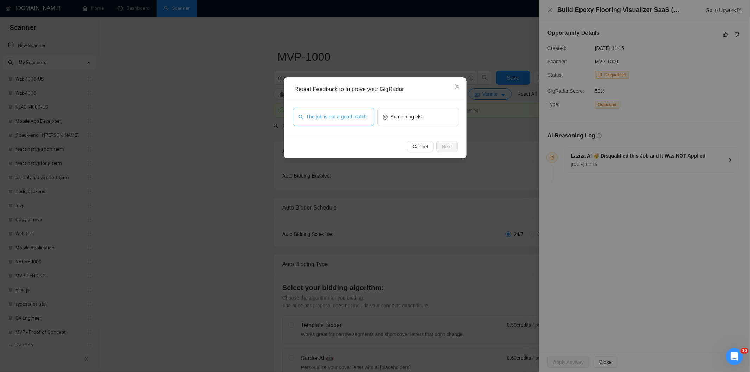
click at [361, 120] on span "The job is not a good match" at bounding box center [336, 117] width 61 height 8
click at [447, 148] on span "Next" at bounding box center [447, 147] width 10 height 8
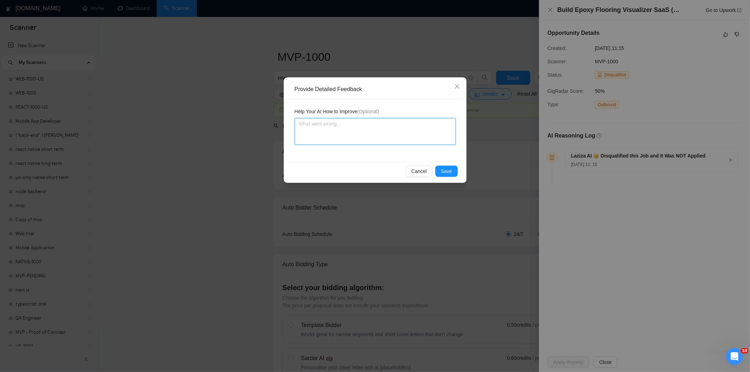
click at [423, 126] on textarea at bounding box center [374, 131] width 161 height 27
paste textarea "Not a fit — this project has been disqualified for other reasons. Example: "The…"
type textarea "Not a fit — this project has been disqualified for other reasons. Example: "The…"
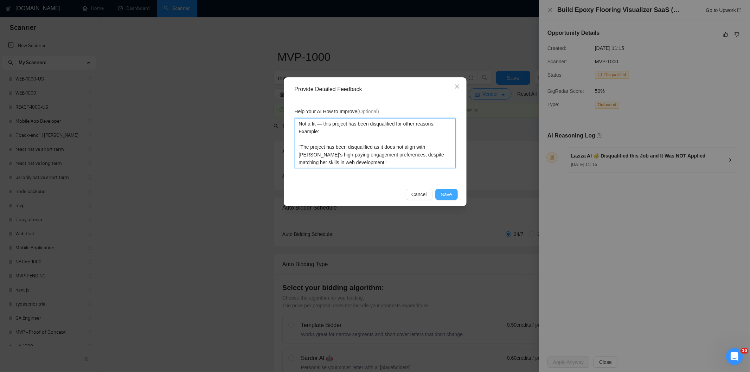
type textarea "Not a fit — this project has been disqualified for other reasons. Example: "The…"
click at [451, 193] on span "Save" at bounding box center [446, 194] width 11 height 8
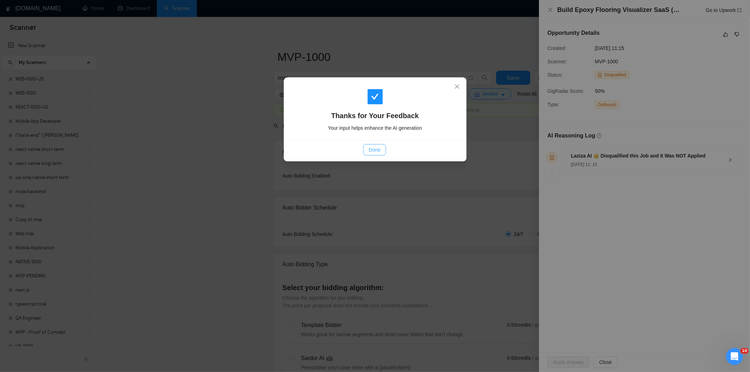
click at [374, 152] on span "Done" at bounding box center [375, 150] width 12 height 8
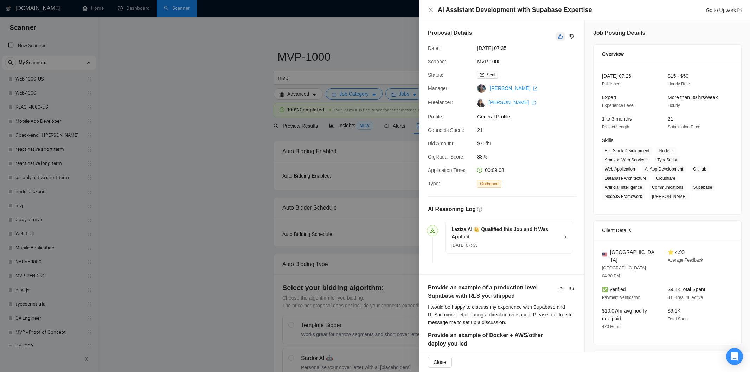
click at [558, 37] on icon "like" at bounding box center [560, 36] width 5 height 5
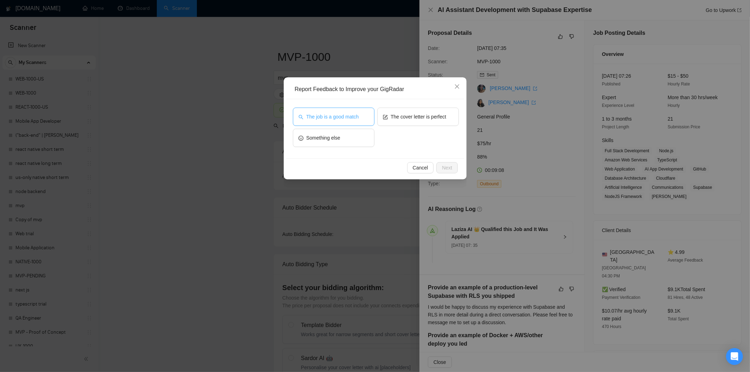
click at [339, 118] on span "The job is a good match" at bounding box center [332, 117] width 52 height 8
click at [451, 166] on span "Next" at bounding box center [447, 168] width 10 height 8
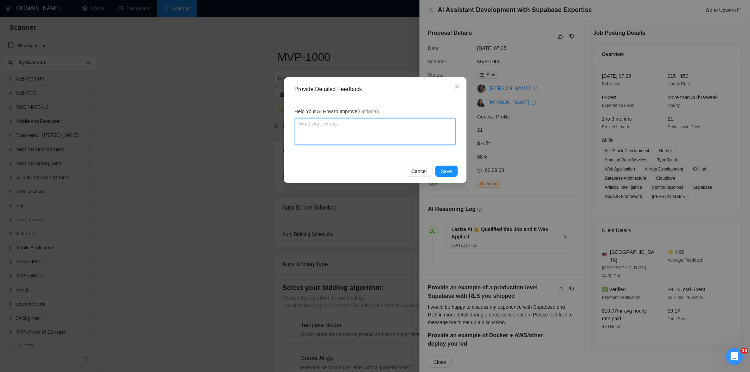
click at [432, 136] on textarea at bounding box center [374, 131] width 161 height 27
paste textarea "Good fit — the project is greenfield (no existing code), welcomes agencies, use…"
type textarea "Good fit — the project is greenfield (no existing code), welcomes agencies, use…"
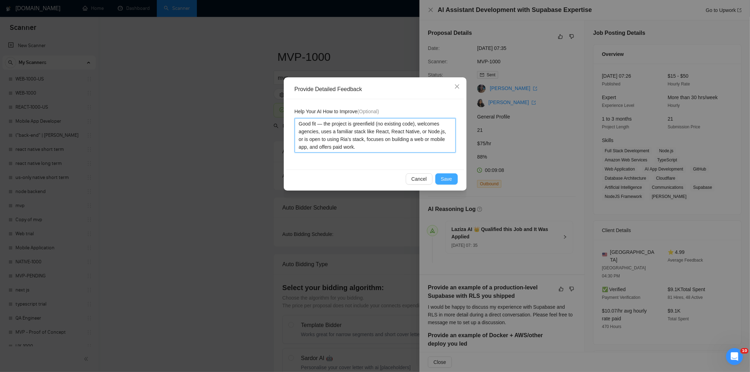
type textarea "Good fit — the project is greenfield (no existing code), welcomes agencies, use…"
click at [451, 180] on span "Save" at bounding box center [446, 179] width 11 height 8
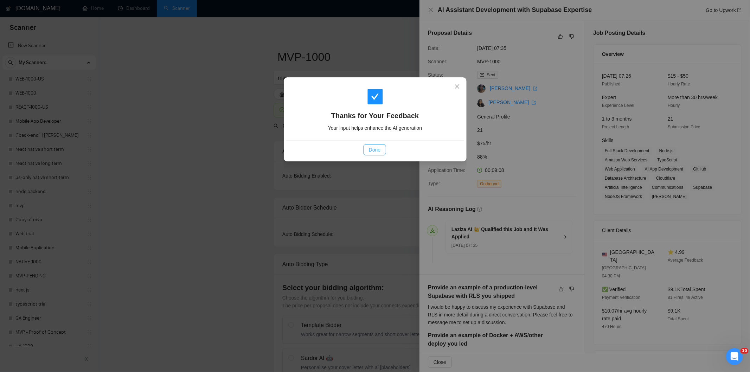
click at [376, 155] on button "Done" at bounding box center [374, 149] width 23 height 11
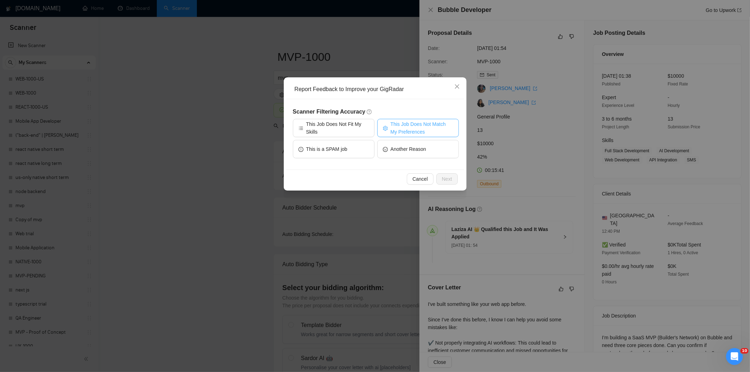
click at [431, 125] on span "This Job Does Not Match My Preferences" at bounding box center [421, 127] width 63 height 15
drag, startPoint x: 449, startPoint y: 180, endPoint x: 422, endPoint y: 148, distance: 41.6
click at [447, 178] on span "Next" at bounding box center [447, 179] width 10 height 8
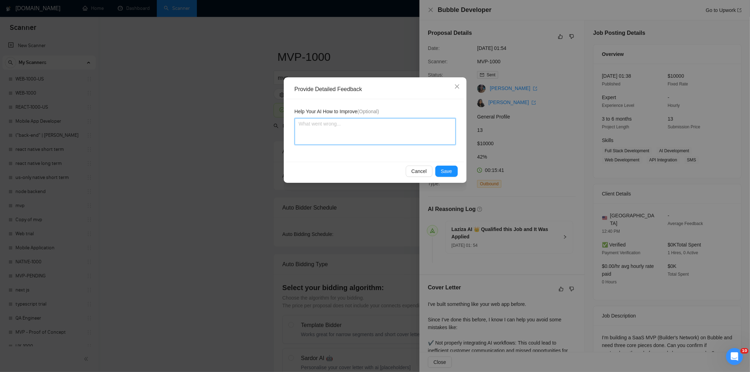
click at [409, 136] on textarea at bounding box center [374, 131] width 161 height 27
paste textarea "Not a fit — the stack mentioned isn't one Ria uses. She uses React, React Nativ…"
type textarea "Not a fit — the stack mentioned isn't one Ria uses. She uses React, React Nativ…"
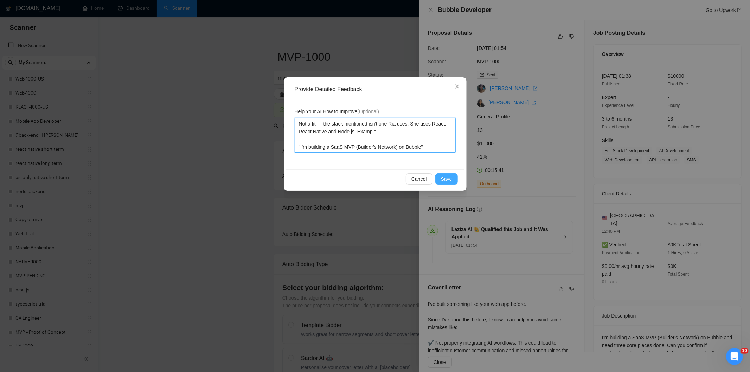
type textarea "Not a fit — the stack mentioned isn't one Ria uses. She uses React, React Nativ…"
click at [444, 177] on span "Save" at bounding box center [446, 179] width 11 height 8
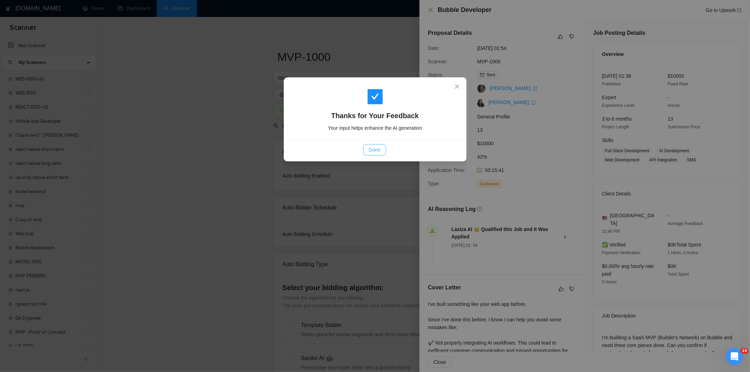
click at [374, 146] on span "Done" at bounding box center [375, 150] width 12 height 8
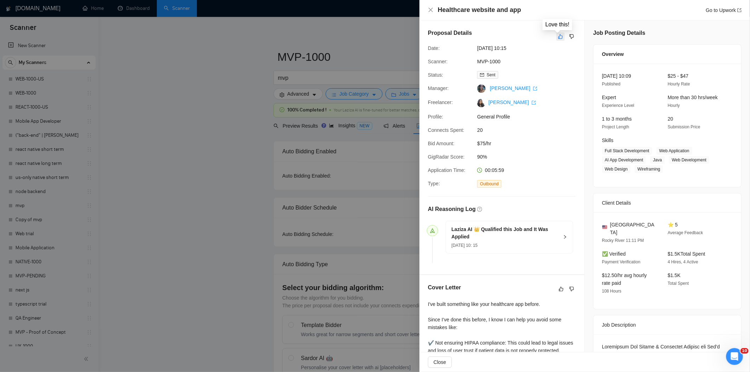
click at [556, 40] on button "button" at bounding box center [560, 36] width 8 height 8
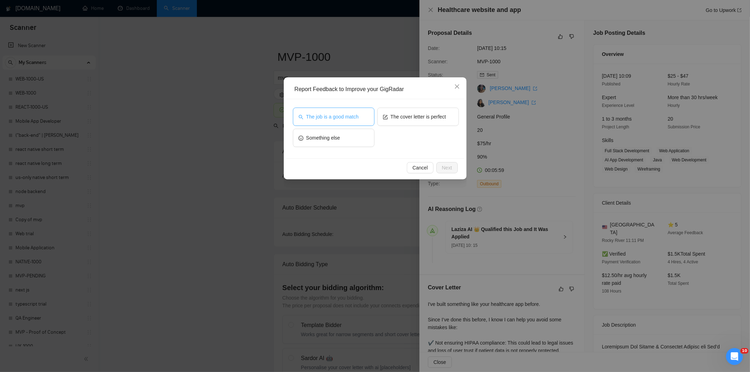
click at [347, 113] on span "The job is a good match" at bounding box center [332, 117] width 52 height 8
click at [446, 169] on span "Next" at bounding box center [447, 168] width 10 height 8
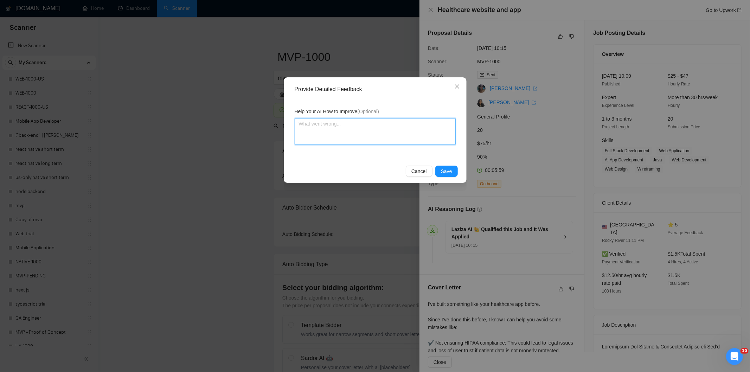
click at [410, 139] on textarea at bounding box center [374, 131] width 161 height 27
paste textarea "Good fit — the project is greenfield (no existing code), welcomes agencies, use…"
type textarea "Good fit — the project is greenfield (no existing code), welcomes agencies, use…"
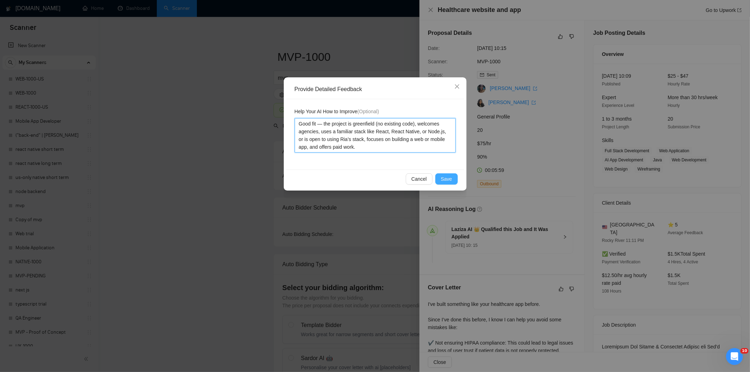
type textarea "Good fit — the project is greenfield (no existing code), welcomes agencies, use…"
drag, startPoint x: 448, startPoint y: 177, endPoint x: 395, endPoint y: 155, distance: 57.7
click at [445, 176] on span "Save" at bounding box center [446, 179] width 11 height 8
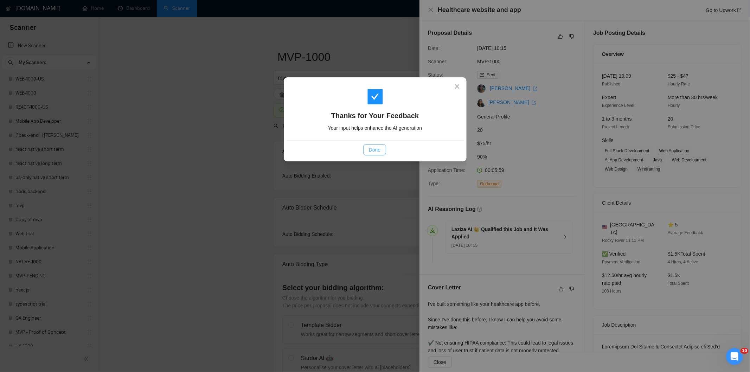
click at [377, 148] on span "Done" at bounding box center [375, 150] width 12 height 8
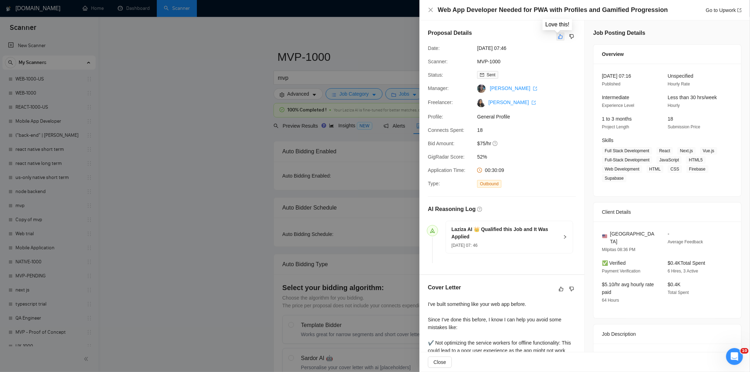
click at [558, 38] on icon "like" at bounding box center [560, 37] width 5 height 6
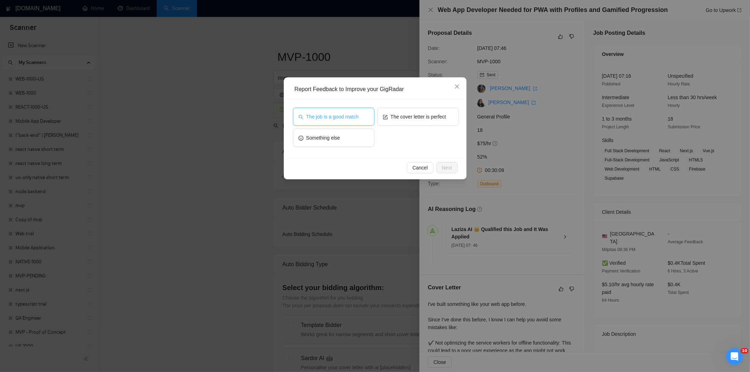
click at [359, 112] on button "The job is a good match" at bounding box center [334, 117] width 82 height 18
drag, startPoint x: 451, startPoint y: 164, endPoint x: 441, endPoint y: 154, distance: 14.9
click at [450, 164] on span "Next" at bounding box center [447, 168] width 10 height 8
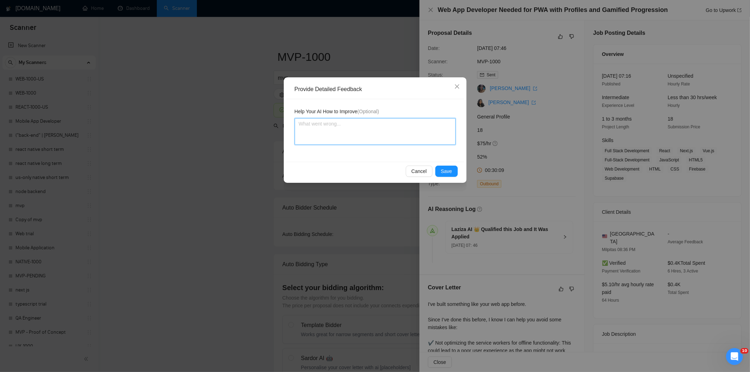
click at [426, 132] on textarea at bounding box center [374, 131] width 161 height 27
paste textarea "Good fit — the project is greenfield (no existing code), welcomes agencies, use…"
type textarea "Good fit — the project is greenfield (no existing code), welcomes agencies, use…"
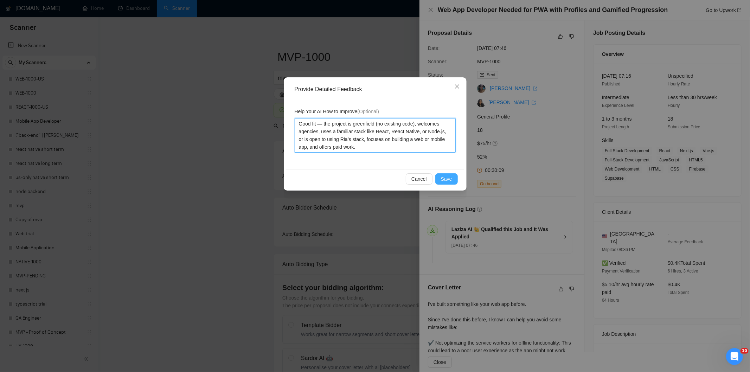
type textarea "Good fit — the project is greenfield (no existing code), welcomes agencies, use…"
click at [448, 176] on span "Save" at bounding box center [446, 179] width 11 height 8
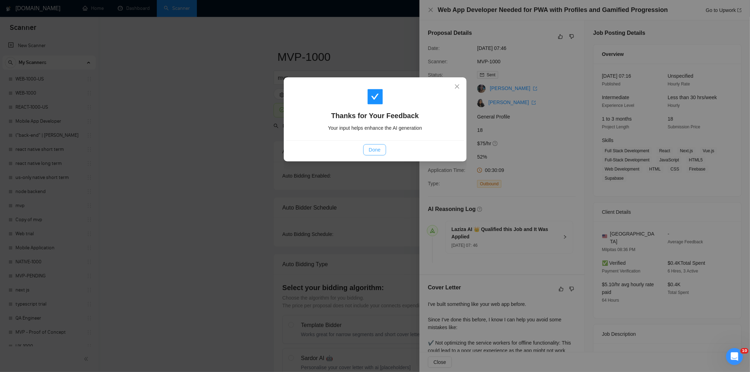
click at [377, 148] on span "Done" at bounding box center [375, 150] width 12 height 8
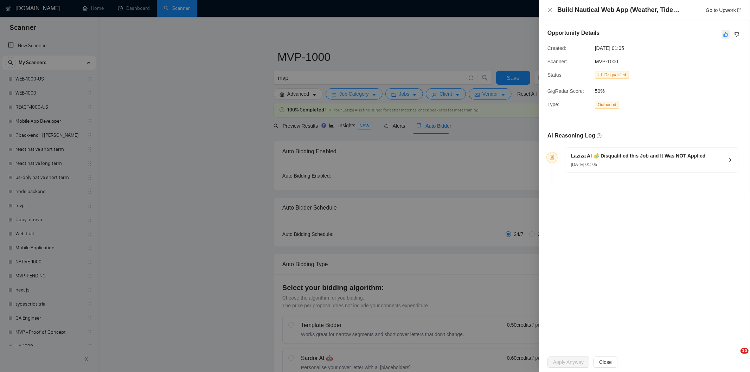
click at [725, 35] on icon "like" at bounding box center [725, 35] width 5 height 6
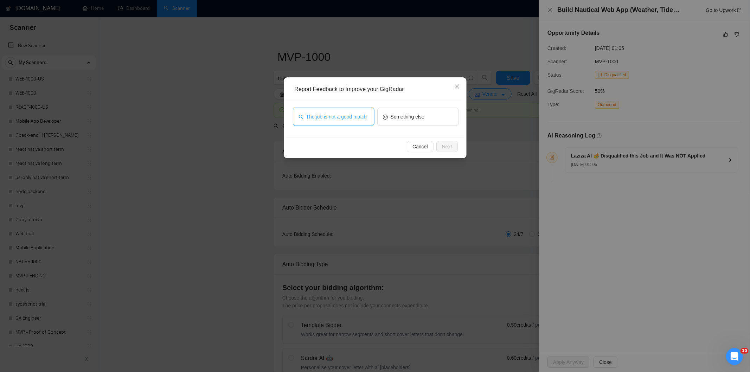
click at [369, 121] on button "The job is not a good match" at bounding box center [334, 117] width 82 height 18
drag, startPoint x: 450, startPoint y: 150, endPoint x: 445, endPoint y: 147, distance: 6.0
click at [449, 150] on button "Next" at bounding box center [446, 146] width 21 height 11
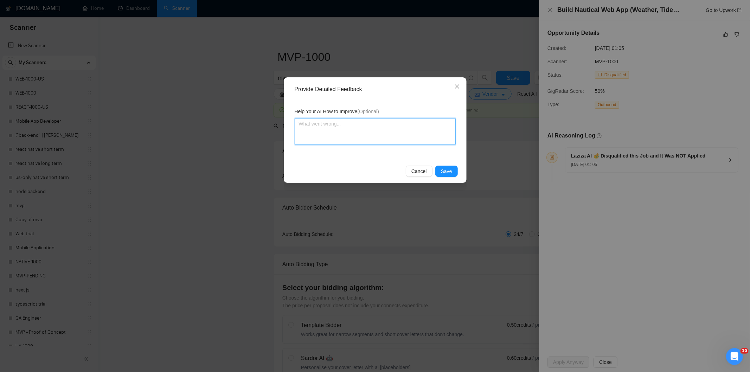
drag, startPoint x: 442, startPoint y: 145, endPoint x: 402, endPoint y: 131, distance: 42.2
click at [403, 131] on textarea at bounding box center [374, 131] width 161 height 27
paste textarea "Not a fit — this project has been disqualified for other reasons. Example: "The…"
type textarea "Not a fit — this project has been disqualified for other reasons. Example: "The…"
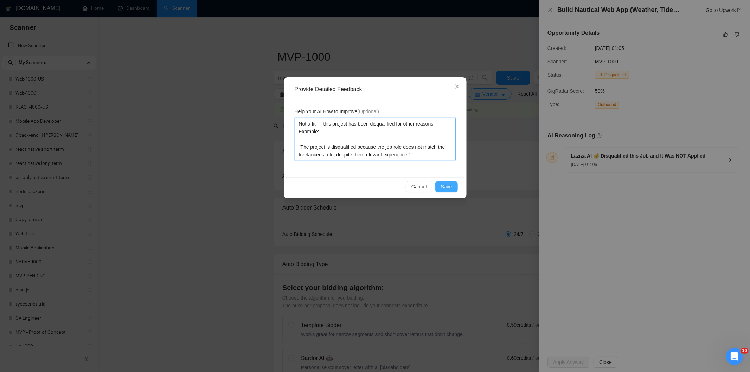
type textarea "Not a fit — this project has been disqualified for other reasons. Example: "The…"
click at [448, 186] on span "Save" at bounding box center [446, 187] width 11 height 8
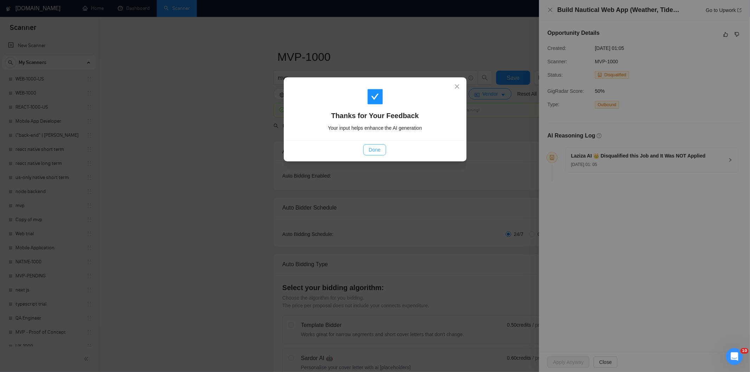
click at [380, 149] on span "Done" at bounding box center [375, 150] width 12 height 8
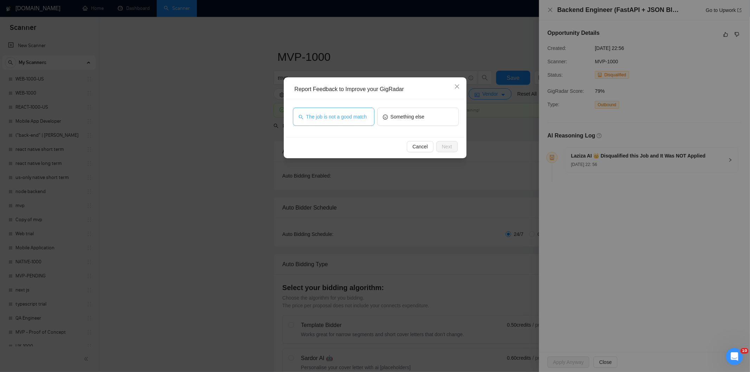
click at [322, 118] on span "The job is not a good match" at bounding box center [336, 117] width 61 height 8
drag, startPoint x: 451, startPoint y: 143, endPoint x: 487, endPoint y: 143, distance: 36.2
click at [451, 143] on span "Next" at bounding box center [447, 147] width 10 height 8
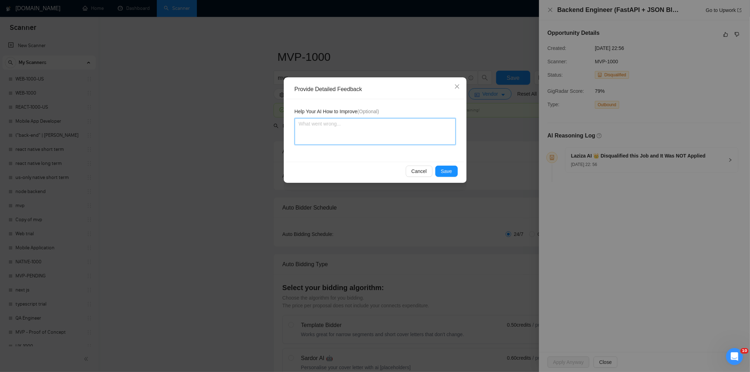
click at [360, 140] on textarea at bounding box center [374, 131] width 161 height 27
paste textarea "Not a fit — this project has been disqualified for other reasons. Example: "The…"
type textarea "Not a fit — this project has been disqualified for other reasons. Example: "The…"
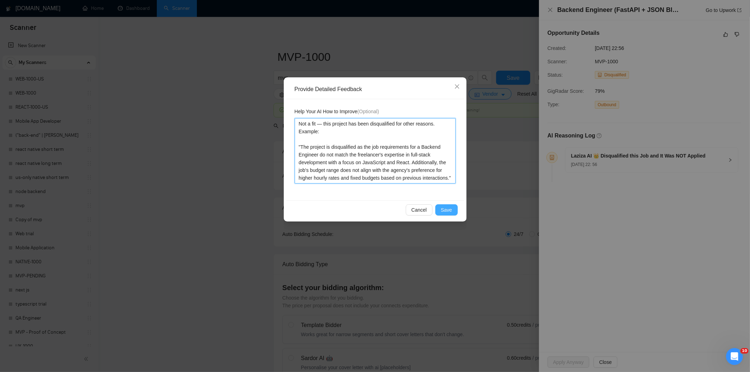
type textarea "Not a fit — this project has been disqualified for other reasons. Example: "The…"
click at [447, 211] on span "Save" at bounding box center [446, 210] width 11 height 8
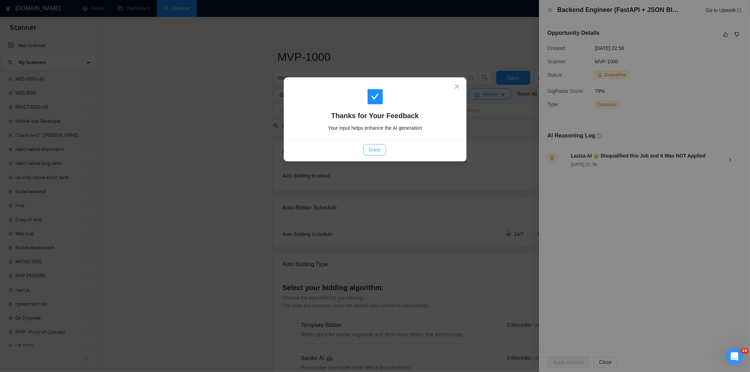
click at [374, 152] on span "Done" at bounding box center [375, 150] width 12 height 8
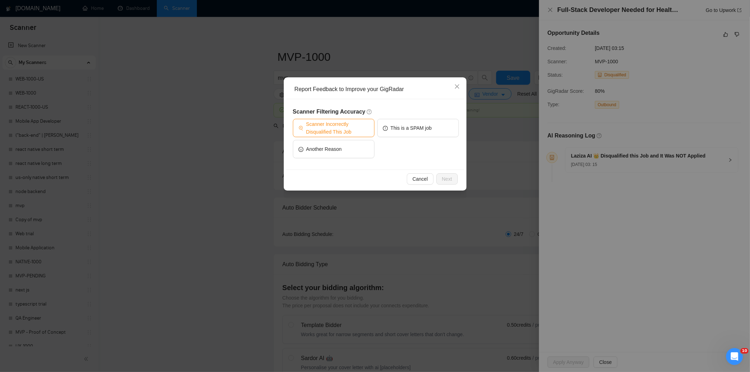
click at [350, 128] on span "Scanner Incorrectly Disqualified This Job" at bounding box center [337, 127] width 63 height 15
click at [447, 177] on span "Next" at bounding box center [447, 179] width 10 height 8
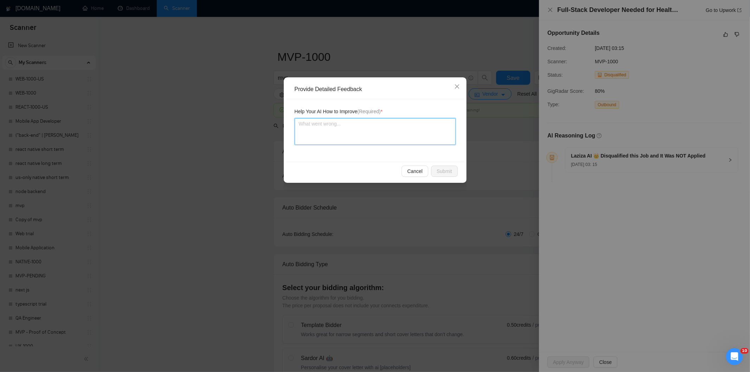
click at [417, 141] on textarea at bounding box center [374, 131] width 161 height 27
paste textarea "Good fit — the project is greenfield (no existing code), welcomes agencies, use…"
type textarea "Good fit — the project is greenfield (no existing code), welcomes agencies, use…"
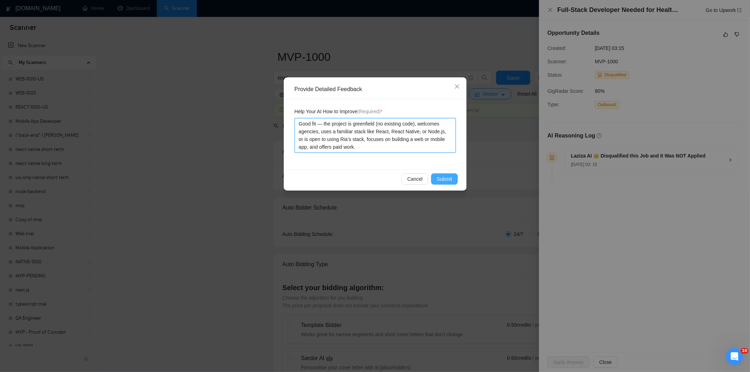
type textarea "Good fit — the project is greenfield (no existing code), welcomes agencies, use…"
click at [443, 175] on span "Submit" at bounding box center [443, 179] width 15 height 8
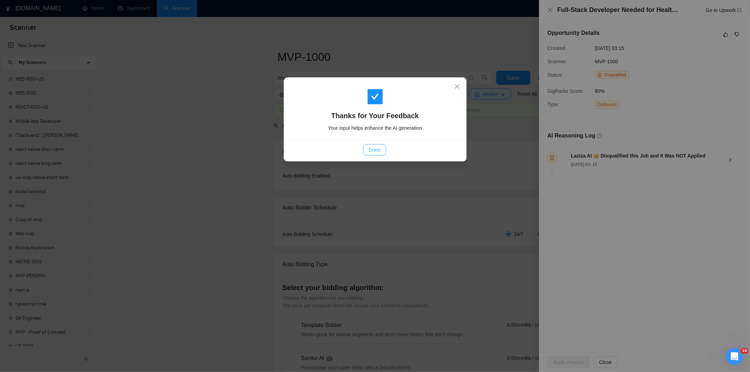
click at [377, 146] on span "Done" at bounding box center [375, 150] width 12 height 8
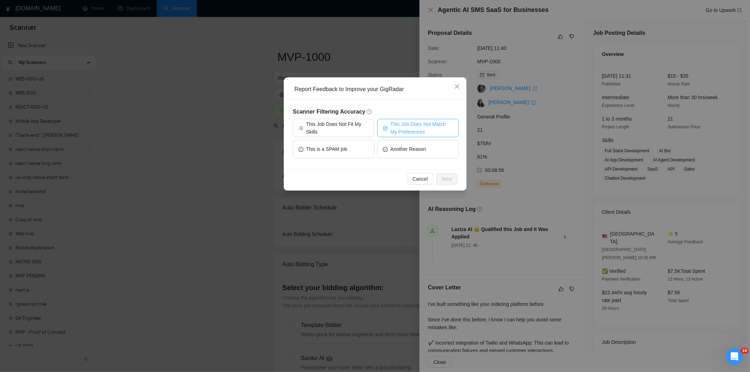
click at [424, 132] on span "This Job Does Not Match My Preferences" at bounding box center [421, 127] width 63 height 15
click at [448, 177] on span "Next" at bounding box center [447, 179] width 10 height 8
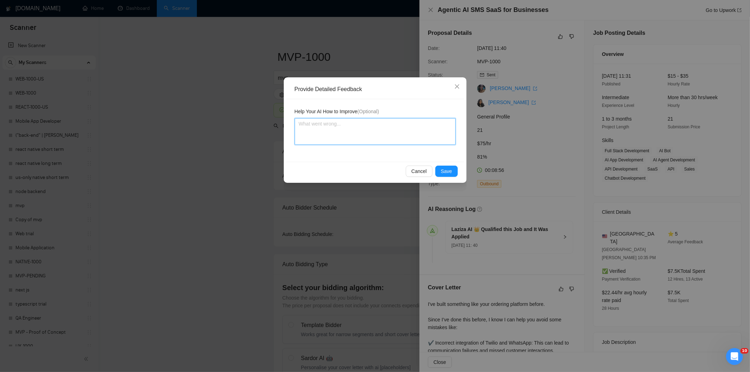
click at [424, 137] on textarea at bounding box center [374, 131] width 161 height 27
paste textarea "Not a fit — the job asks for unpaid work, offers equity, or has a small budget,…"
type textarea "Not a fit — the job asks for unpaid work, offers equity, or has a small budget,…"
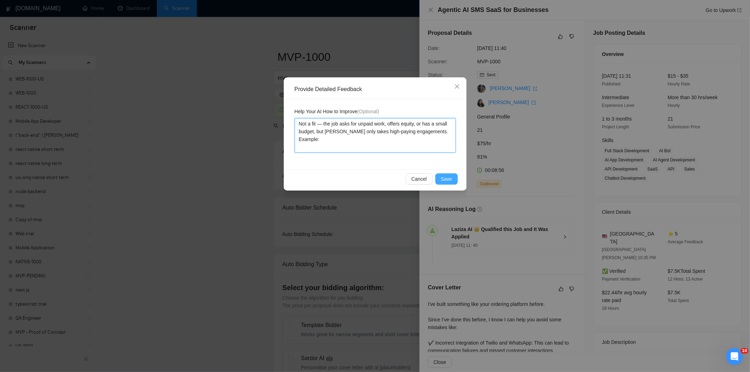
type textarea "Not a fit — the job asks for unpaid work, offers equity, or has a small budget,…"
click at [449, 177] on span "Save" at bounding box center [446, 179] width 11 height 8
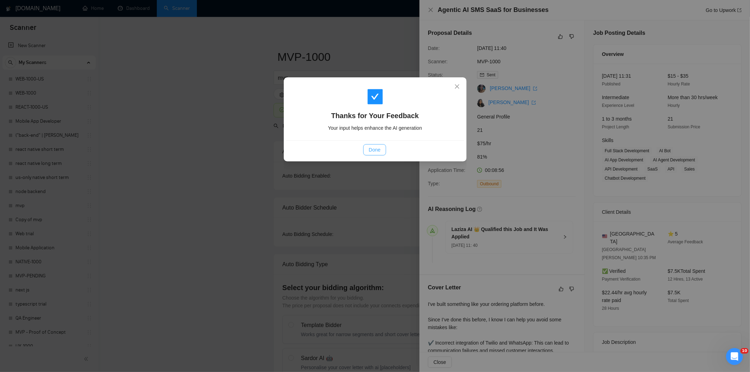
click at [381, 151] on button "Done" at bounding box center [374, 149] width 23 height 11
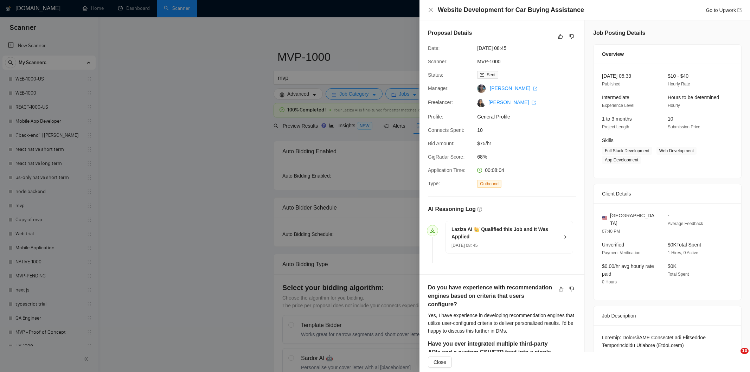
click at [559, 35] on icon "like" at bounding box center [560, 37] width 5 height 6
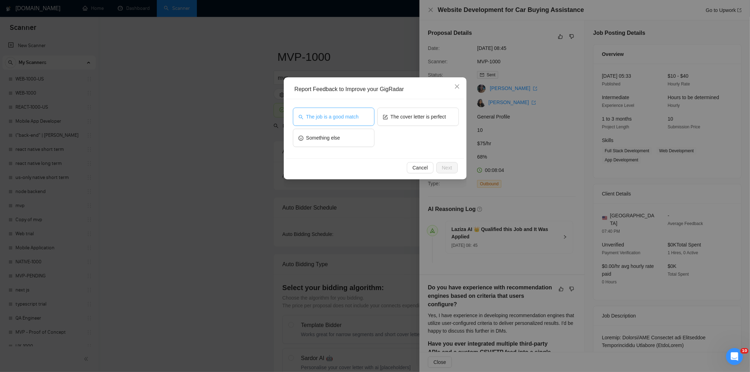
click at [346, 115] on span "The job is a good match" at bounding box center [332, 117] width 52 height 8
click at [449, 167] on span "Next" at bounding box center [447, 168] width 10 height 8
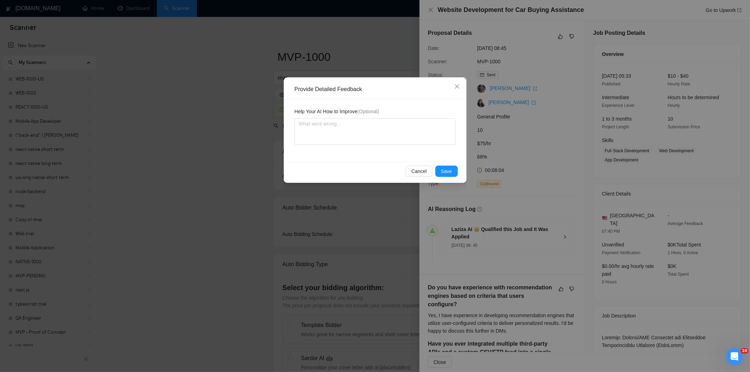
click at [413, 141] on textarea at bounding box center [374, 131] width 161 height 27
type textarea "Good fit — the project is greenfield (no existing code), welcomes agencies, use…"
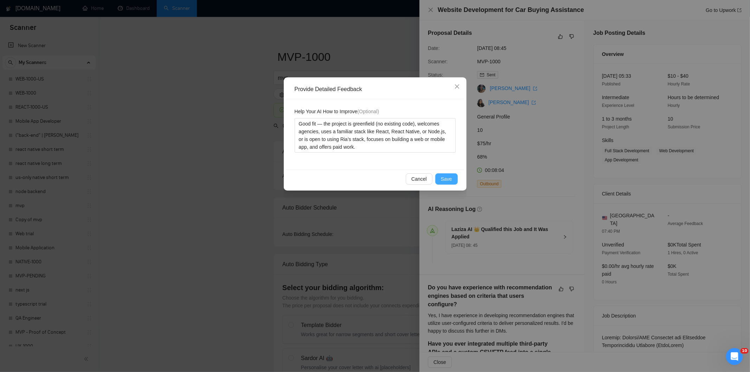
type textarea "Good fit — the project is greenfield (no existing code), welcomes agencies, use…"
drag, startPoint x: 451, startPoint y: 182, endPoint x: 420, endPoint y: 171, distance: 33.0
click at [450, 182] on span "Save" at bounding box center [446, 179] width 11 height 8
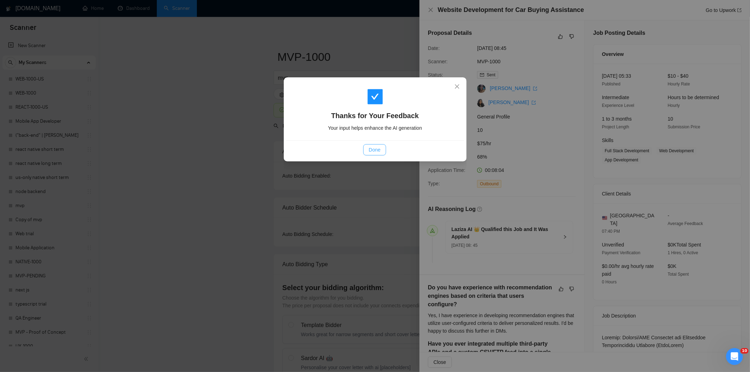
click at [377, 153] on span "Done" at bounding box center [375, 150] width 12 height 8
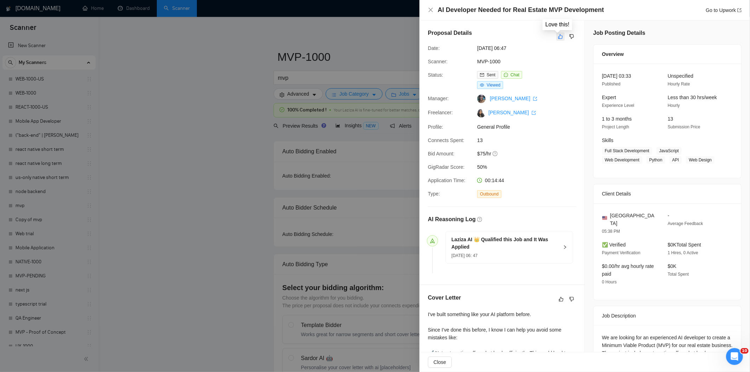
click at [559, 36] on icon "like" at bounding box center [560, 36] width 5 height 5
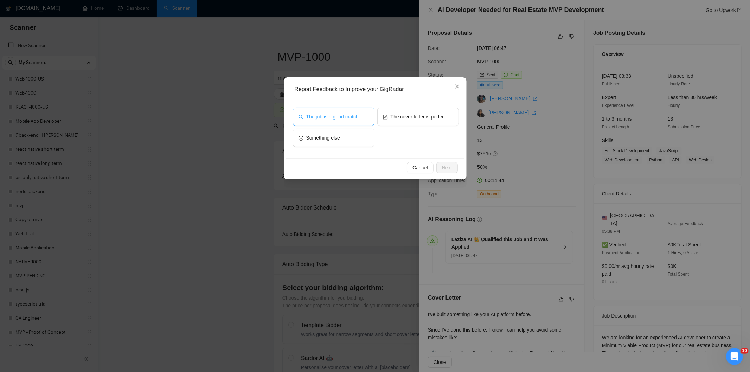
drag, startPoint x: 361, startPoint y: 116, endPoint x: 377, endPoint y: 128, distance: 20.0
click at [360, 117] on button "The job is a good match" at bounding box center [334, 117] width 82 height 18
drag, startPoint x: 454, startPoint y: 168, endPoint x: 411, endPoint y: 145, distance: 47.9
click at [450, 169] on button "Next" at bounding box center [446, 167] width 21 height 11
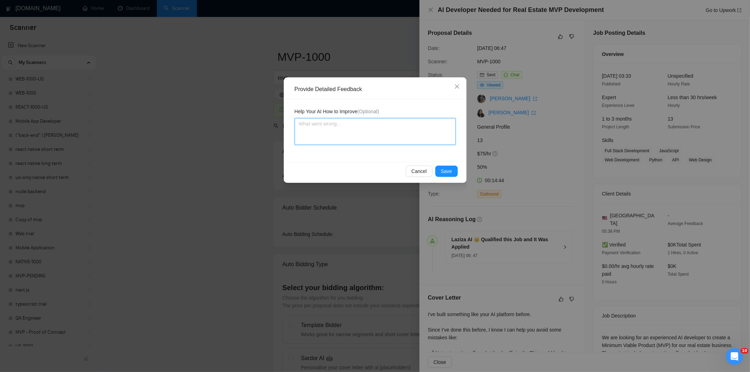
click at [397, 137] on textarea at bounding box center [374, 131] width 161 height 27
paste textarea "Good fit — the project is greenfield (no existing code), welcomes agencies, use…"
type textarea "Good fit — the project is greenfield (no existing code), welcomes agencies, use…"
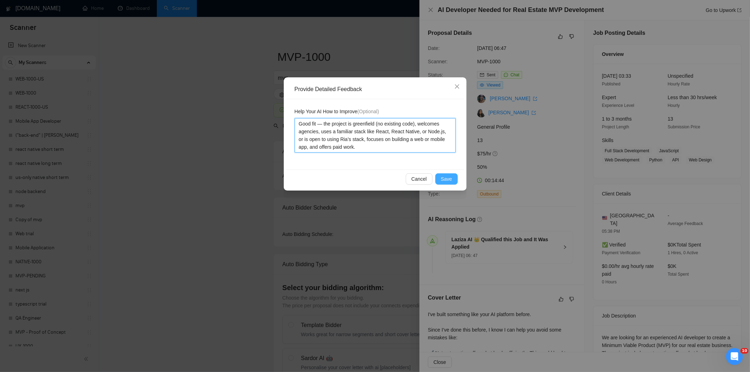
type textarea "Good fit — the project is greenfield (no existing code), welcomes agencies, use…"
click at [444, 178] on span "Save" at bounding box center [446, 179] width 11 height 8
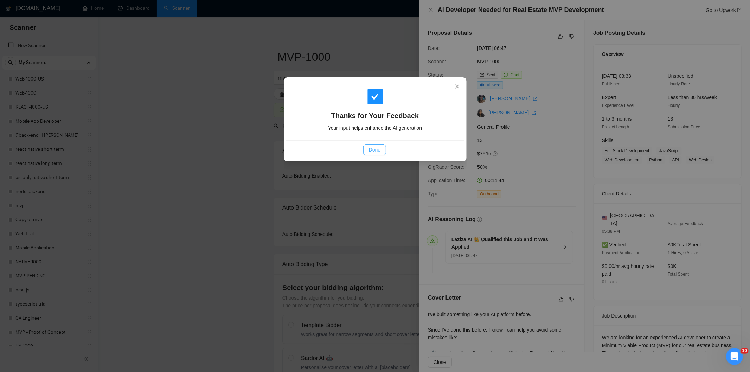
click at [378, 151] on span "Done" at bounding box center [375, 150] width 12 height 8
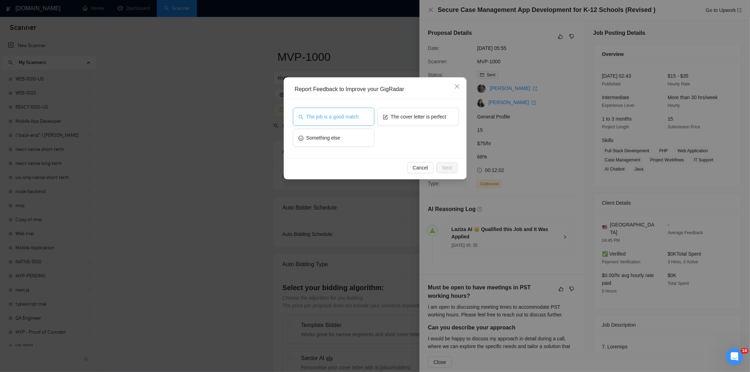
click at [351, 115] on span "The job is a good match" at bounding box center [332, 117] width 52 height 8
click at [442, 167] on span "Next" at bounding box center [447, 168] width 10 height 8
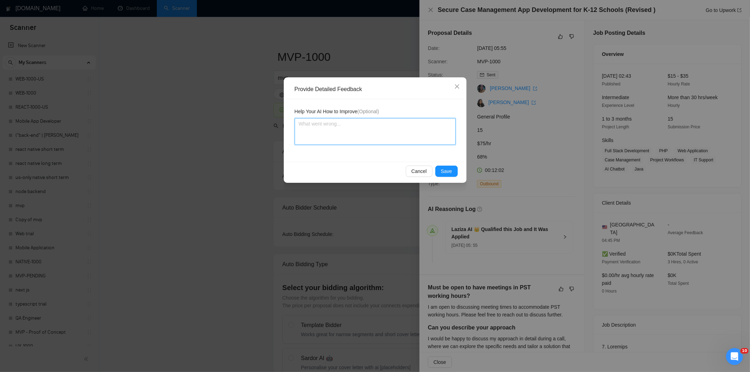
click at [398, 135] on textarea at bounding box center [374, 131] width 161 height 27
paste textarea "Good fit — the project is greenfield (no existing code), welcomes agencies, use…"
type textarea "Good fit — the project is greenfield (no existing code), welcomes agencies, use…"
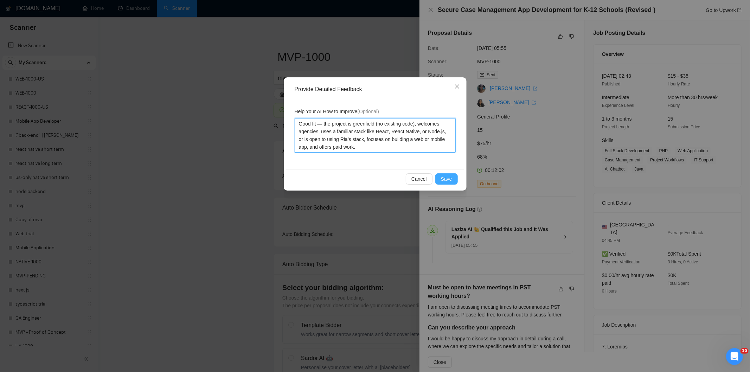
type textarea "Good fit — the project is greenfield (no existing code), welcomes agencies, use…"
click at [445, 177] on span "Save" at bounding box center [446, 179] width 11 height 8
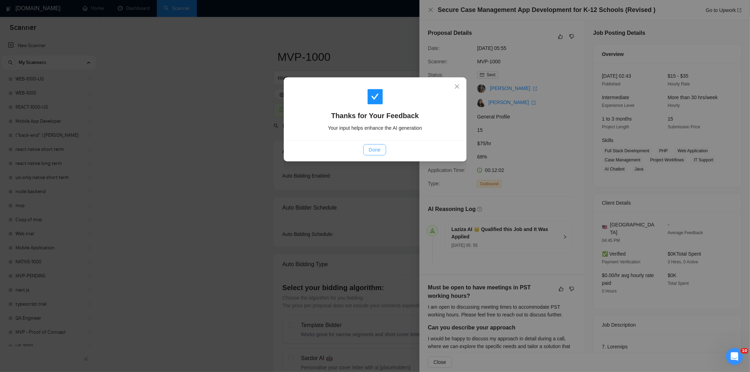
click at [382, 149] on button "Done" at bounding box center [374, 149] width 23 height 11
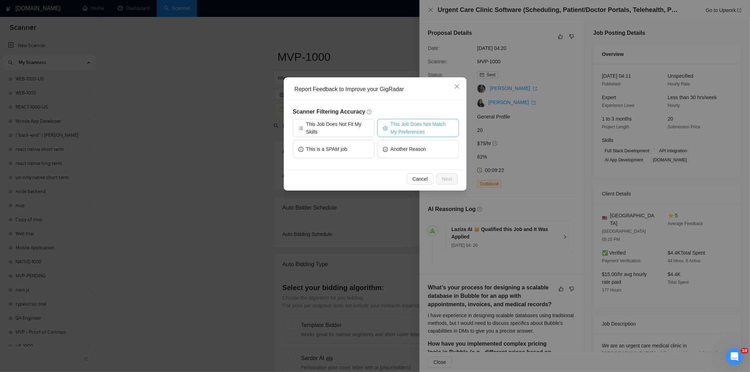
click at [426, 130] on span "This Job Does Not Match My Preferences" at bounding box center [421, 127] width 63 height 15
click at [451, 176] on button "Next" at bounding box center [446, 178] width 21 height 11
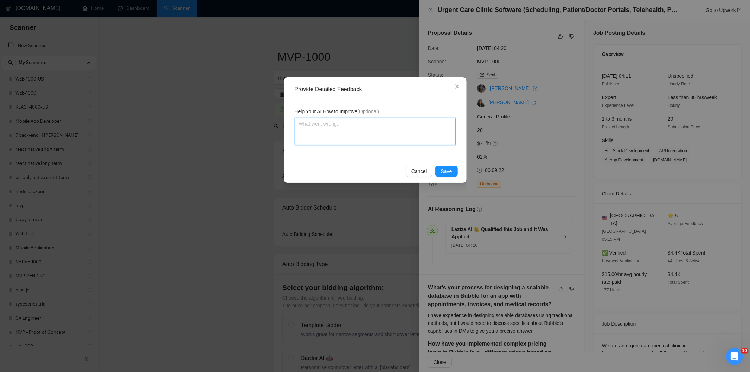
click at [412, 137] on textarea at bounding box center [374, 131] width 161 height 27
paste textarea "Not a fit — the stack mentioned isn't one Ria uses. She uses React, React Nativ…"
type textarea "Not a fit — the stack mentioned isn't one Ria uses. She uses React, React Nativ…"
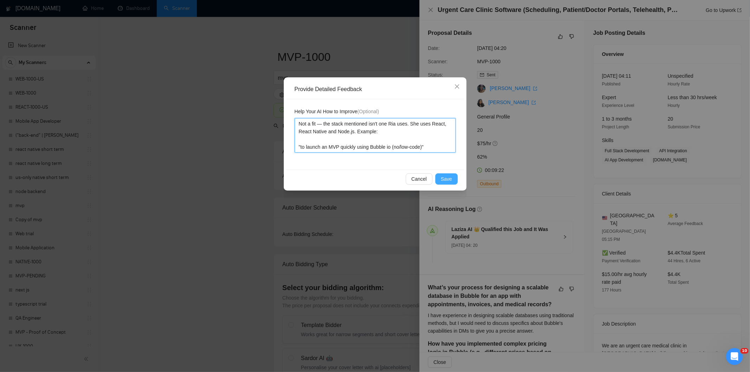
type textarea "Not a fit — the stack mentioned isn't one Ria uses. She uses React, React Nativ…"
click at [443, 178] on span "Save" at bounding box center [446, 179] width 11 height 8
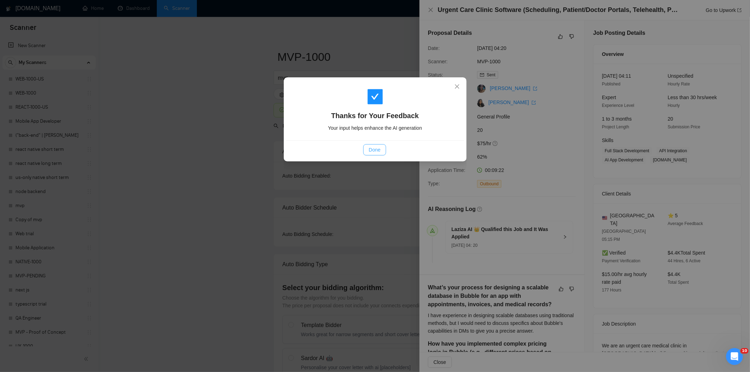
click at [377, 150] on span "Done" at bounding box center [375, 150] width 12 height 8
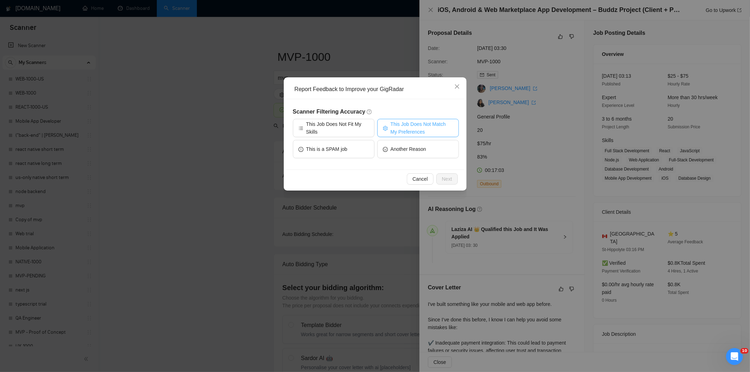
click at [424, 126] on span "This Job Does Not Match My Preferences" at bounding box center [421, 127] width 63 height 15
drag, startPoint x: 454, startPoint y: 176, endPoint x: 441, endPoint y: 157, distance: 22.6
click at [453, 176] on button "Next" at bounding box center [446, 178] width 21 height 11
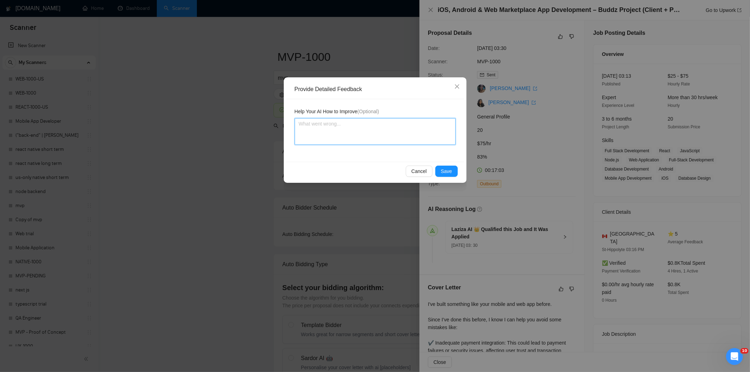
click at [430, 137] on textarea at bounding box center [374, 131] width 161 height 27
paste textarea "Good fit — the project is greenfield (no existing code), welcomes agencies, use…"
type textarea "Good fit — the project is greenfield (no existing code), welcomes agencies, use…"
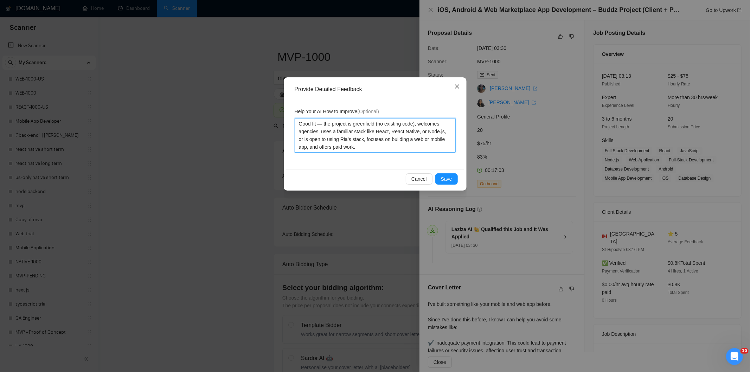
type textarea "Good fit — the project is greenfield (no existing code), welcomes agencies, use…"
click at [459, 84] on icon "close" at bounding box center [457, 87] width 6 height 6
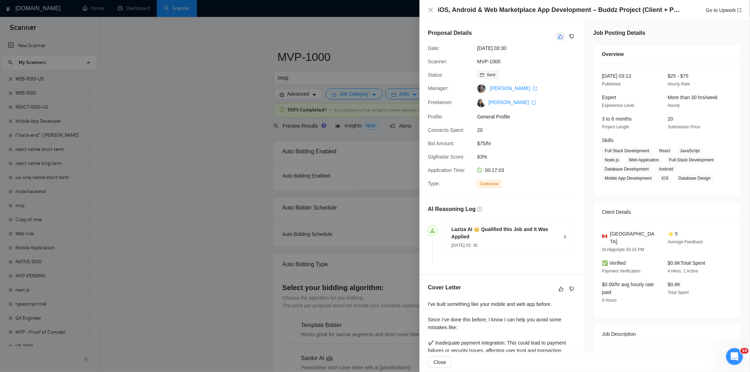
click at [558, 38] on icon "like" at bounding box center [560, 37] width 5 height 6
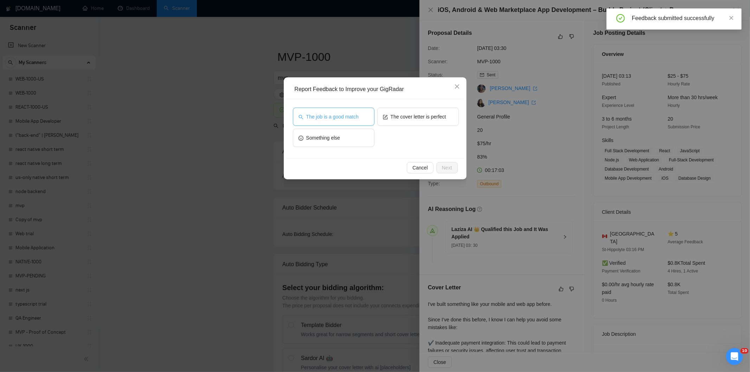
click at [344, 115] on span "The job is a good match" at bounding box center [332, 117] width 52 height 8
drag, startPoint x: 446, startPoint y: 164, endPoint x: 431, endPoint y: 155, distance: 18.3
click at [446, 164] on span "Next" at bounding box center [447, 168] width 10 height 8
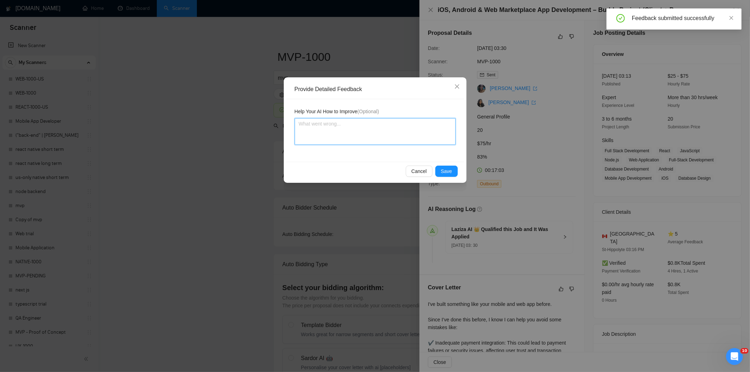
click at [391, 138] on textarea at bounding box center [374, 131] width 161 height 27
paste textarea "Good fit — the project is greenfield (no existing code), welcomes agencies, use…"
type textarea "Good fit — the project is greenfield (no existing code), welcomes agencies, use…"
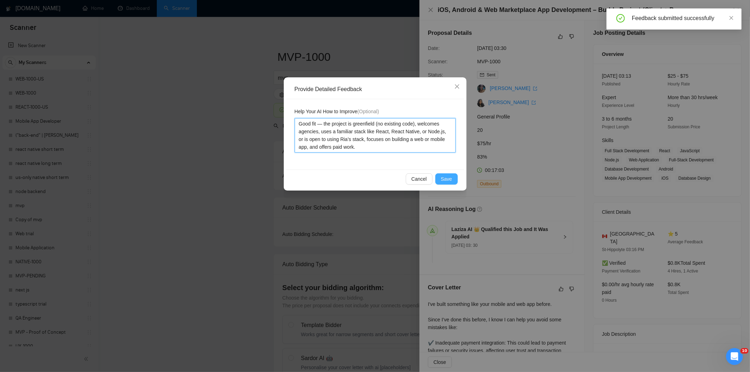
type textarea "Good fit — the project is greenfield (no existing code), welcomes agencies, use…"
drag, startPoint x: 449, startPoint y: 174, endPoint x: 437, endPoint y: 174, distance: 12.0
click at [449, 174] on button "Save" at bounding box center [446, 178] width 22 height 11
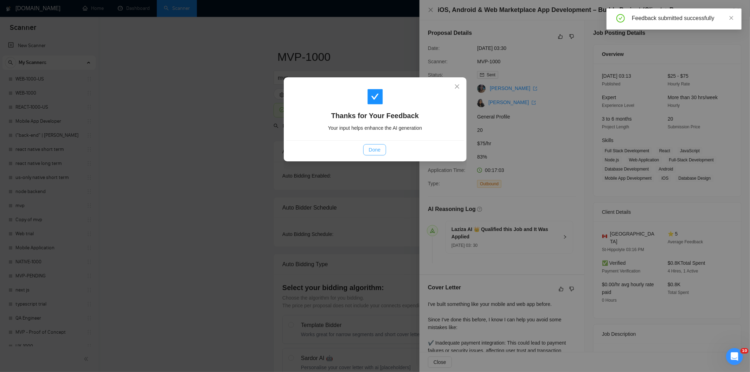
click at [363, 147] on button "Done" at bounding box center [374, 149] width 23 height 11
